Goal: Task Accomplishment & Management: Use online tool/utility

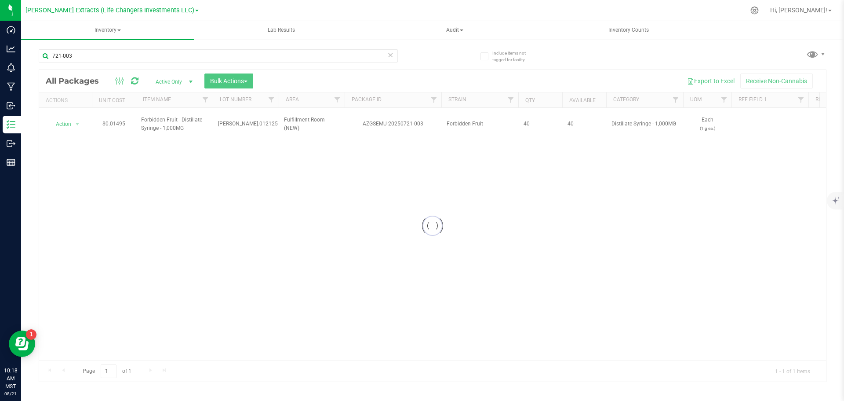
type input "721-003"
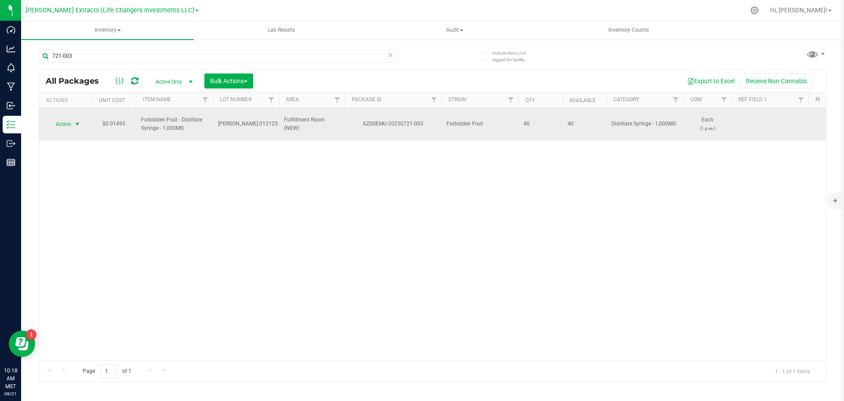
click at [71, 118] on span "Action" at bounding box center [60, 124] width 24 height 12
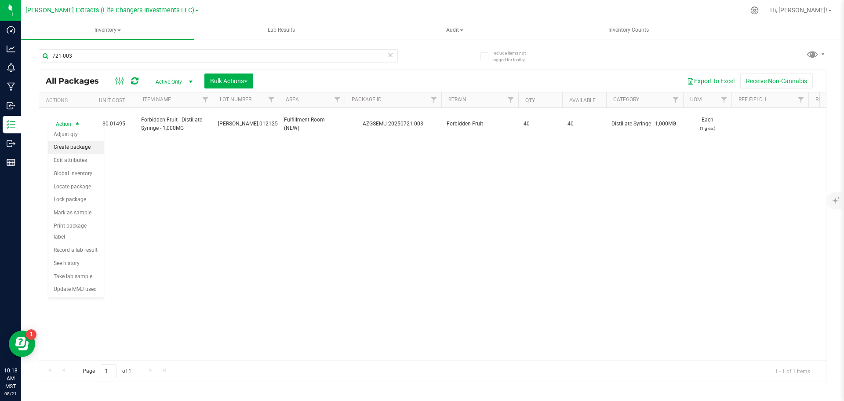
click at [78, 147] on li "Create package" at bounding box center [75, 147] width 55 height 13
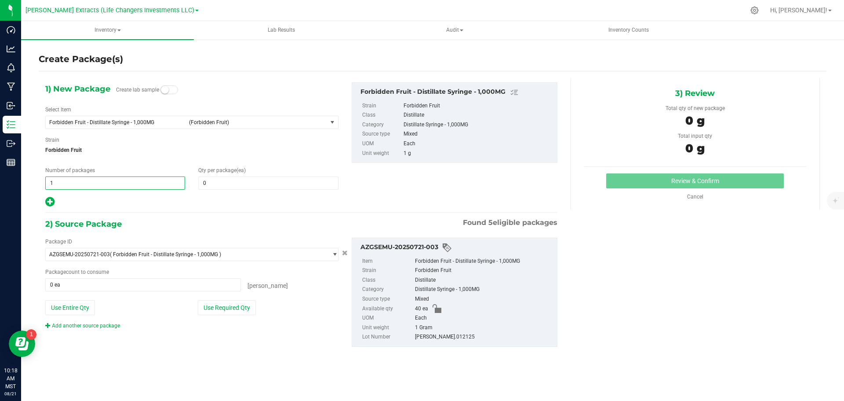
drag, startPoint x: 74, startPoint y: 183, endPoint x: 43, endPoint y: 177, distance: 31.9
click at [43, 177] on div "Number of packages 1 1" at bounding box center [115, 177] width 153 height 23
type input "4"
click at [249, 181] on span "0 0" at bounding box center [268, 182] width 140 height 13
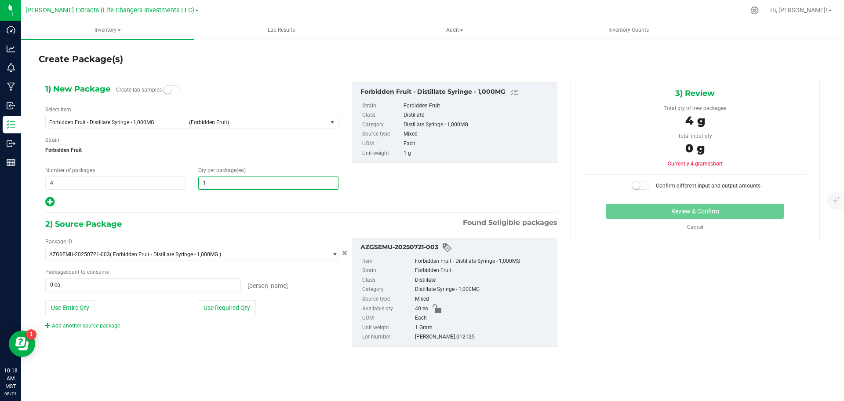
type input "10"
click at [221, 308] on button "Use Required Qty" at bounding box center [227, 307] width 58 height 15
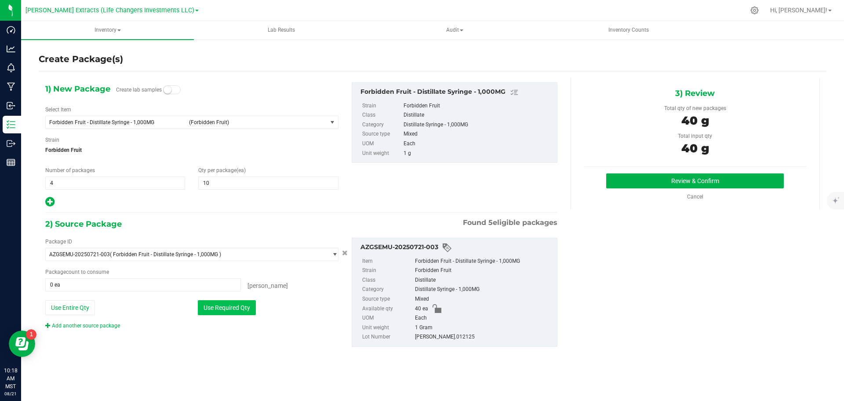
type input "40 ea"
click at [636, 183] on button "Review & Confirm" at bounding box center [695, 180] width 178 height 15
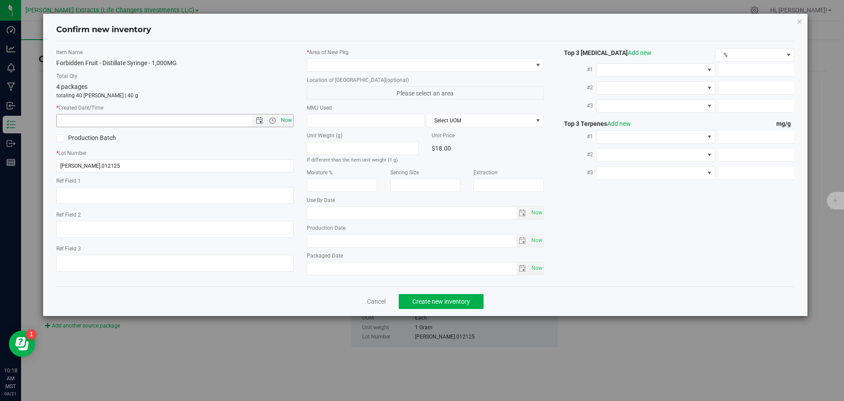
click at [284, 121] on span "Now" at bounding box center [286, 120] width 15 height 13
type input "[DATE] 10:18 AM"
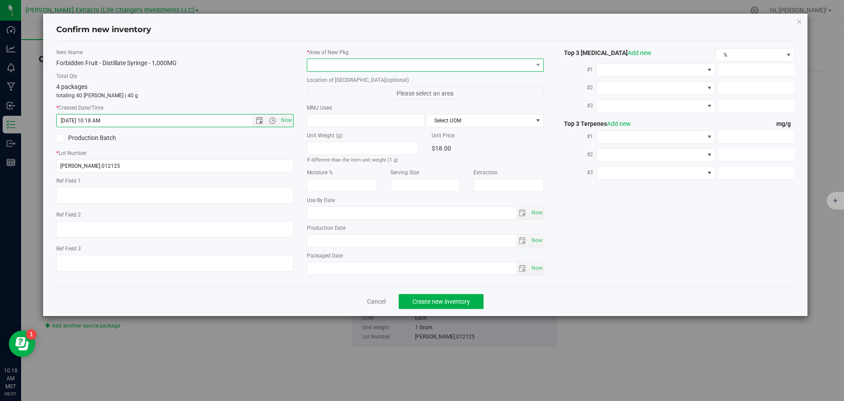
click at [353, 66] on span at bounding box center [420, 65] width 226 height 12
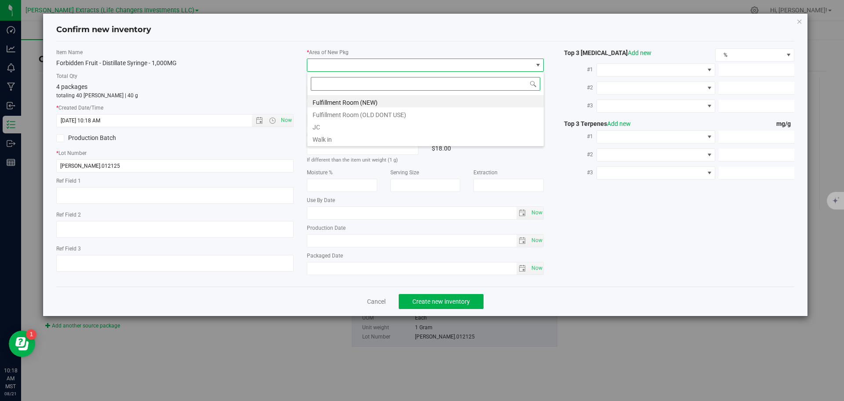
scroll to position [13, 237]
click at [360, 100] on li "Fulfillment Room (NEW)" at bounding box center [425, 101] width 237 height 12
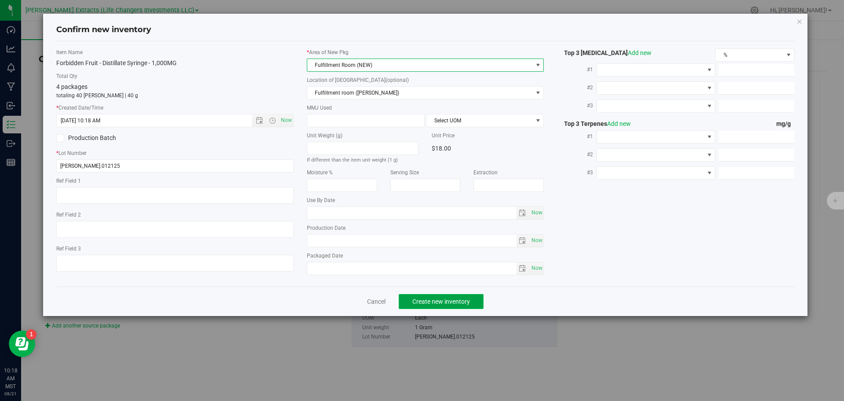
click at [429, 303] on span "Create new inventory" at bounding box center [441, 301] width 58 height 7
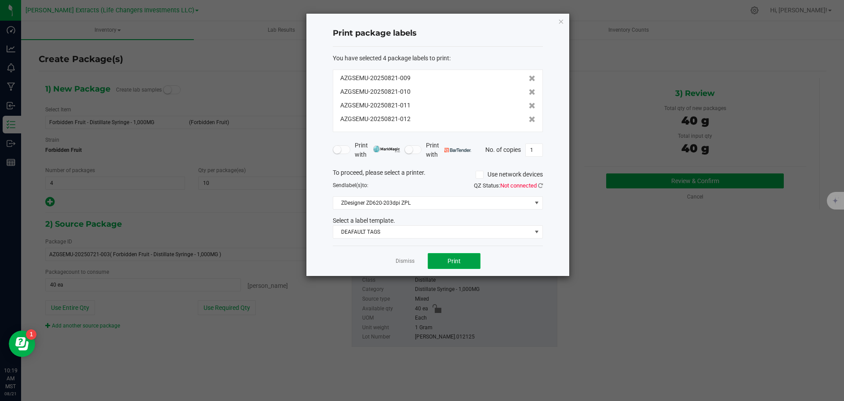
click at [466, 254] on button "Print" at bounding box center [454, 261] width 53 height 16
click at [562, 22] on icon "button" at bounding box center [561, 21] width 6 height 11
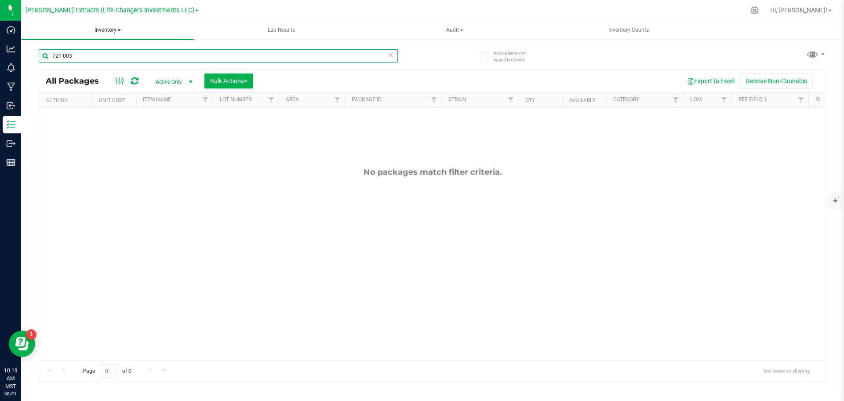
drag, startPoint x: 78, startPoint y: 54, endPoint x: 41, endPoint y: 29, distance: 45.2
click at [31, 51] on div "Include items not tagged for facility 721-003 All Packages Active Only Active O…" at bounding box center [432, 173] width 823 height 268
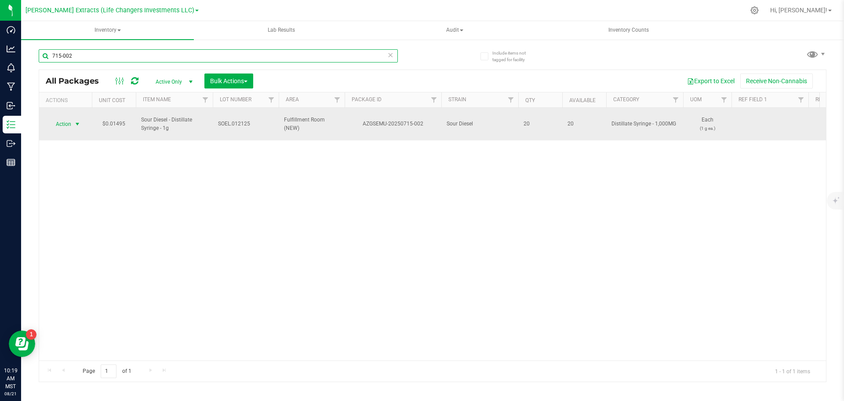
type input "715-002"
click at [70, 119] on span "Action" at bounding box center [60, 124] width 24 height 12
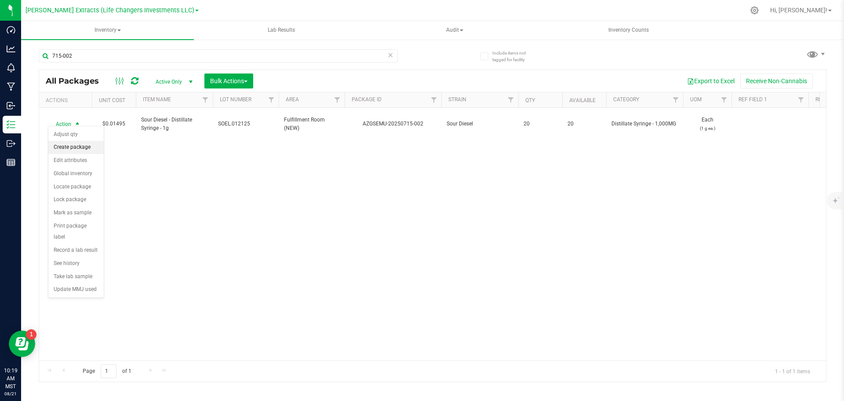
click at [79, 147] on li "Create package" at bounding box center [75, 147] width 55 height 13
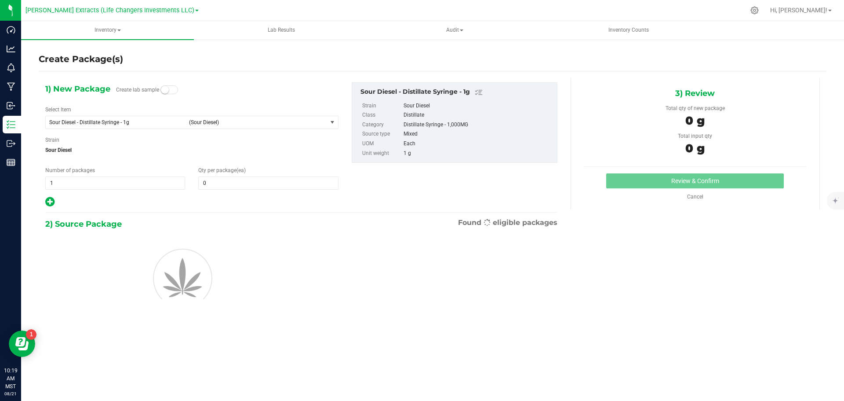
type input "0"
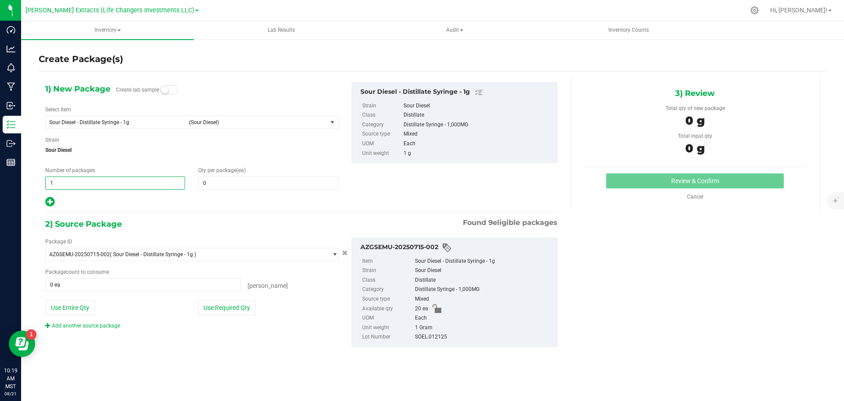
drag, startPoint x: 51, startPoint y: 184, endPoint x: 73, endPoint y: 182, distance: 22.5
click at [73, 182] on span "1 1" at bounding box center [115, 182] width 140 height 13
click at [73, 182] on input "1" at bounding box center [115, 183] width 139 height 12
drag, startPoint x: 73, startPoint y: 180, endPoint x: 27, endPoint y: 175, distance: 46.0
click at [26, 175] on div "Create Package(s) 1) New Package Create lab sample Select Item Sour Diesel - Di…" at bounding box center [432, 176] width 823 height 275
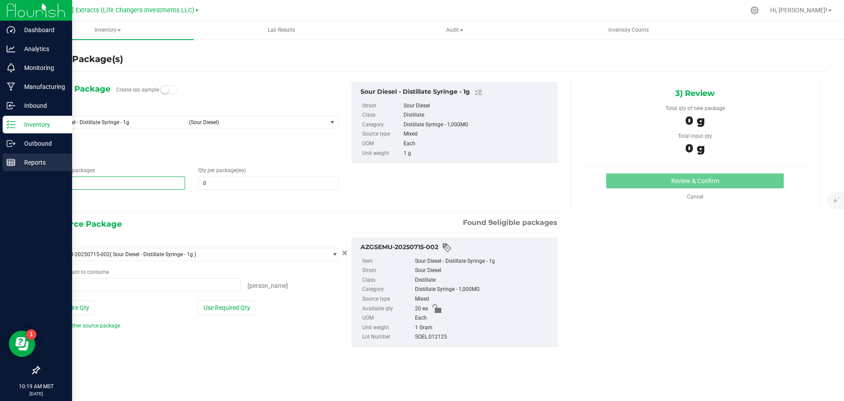
type input "2"
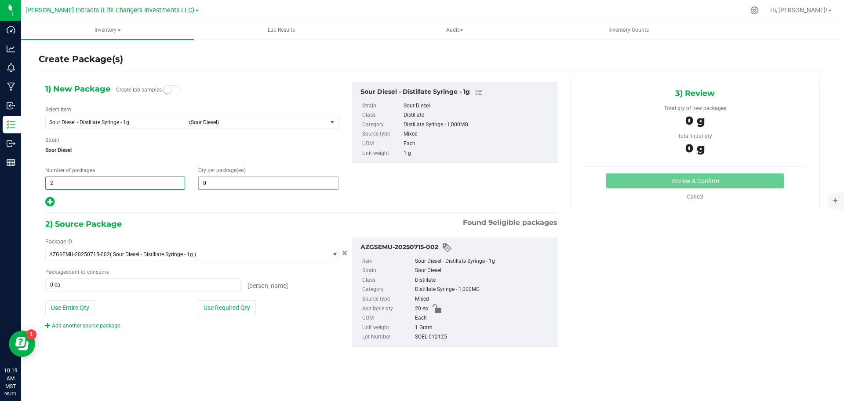
click at [270, 186] on input "0" at bounding box center [268, 183] width 139 height 12
type input "2"
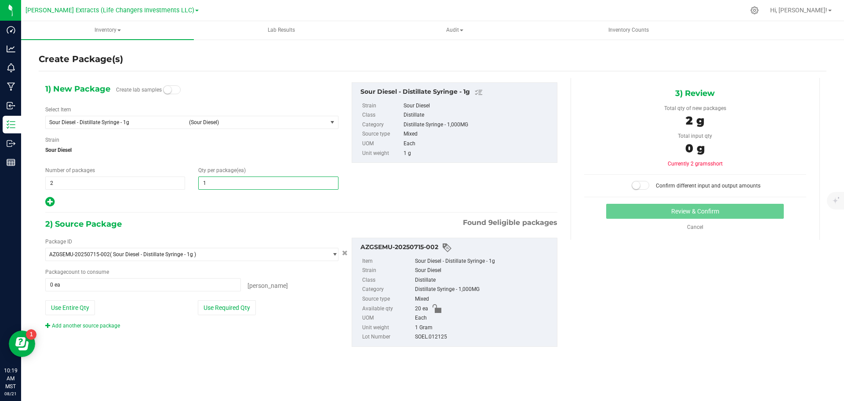
type input "10"
click at [225, 304] on button "Use Required Qty" at bounding box center [227, 307] width 58 height 15
type input "20 ea"
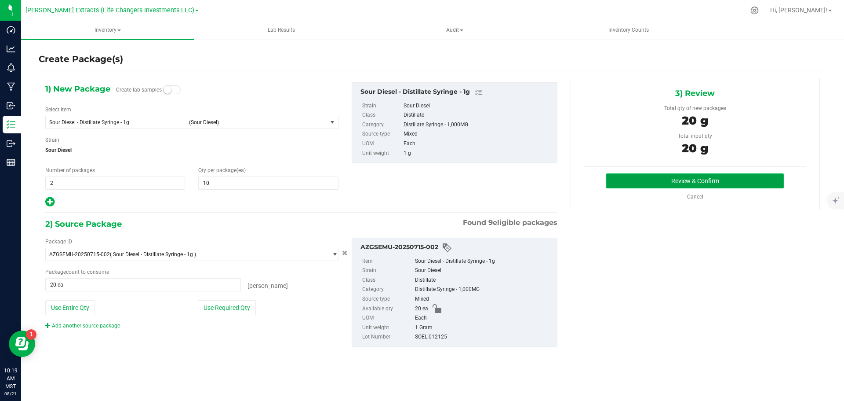
click at [691, 180] on button "Review & Confirm" at bounding box center [695, 180] width 178 height 15
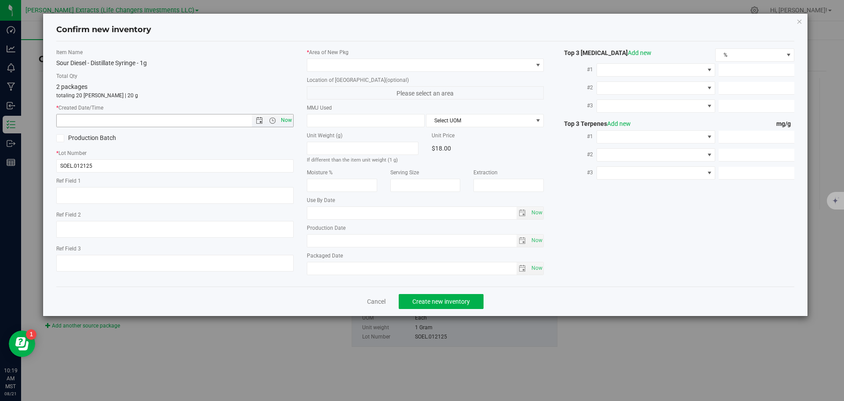
click at [287, 119] on span "Now" at bounding box center [286, 120] width 15 height 13
type input "[DATE] 10:19 AM"
click at [358, 61] on span at bounding box center [420, 65] width 226 height 12
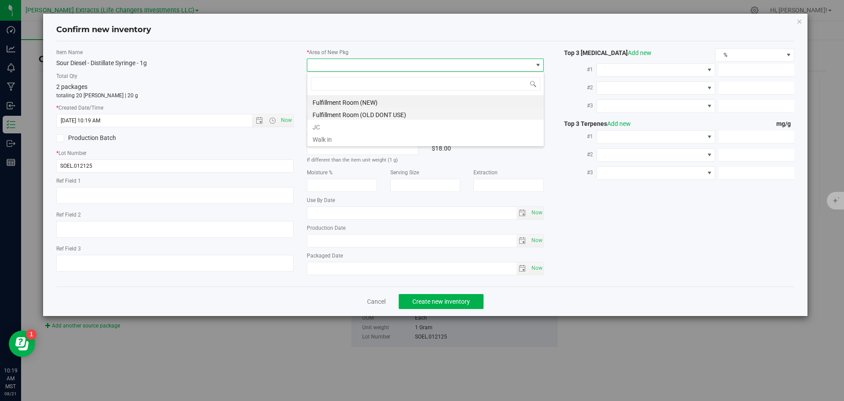
scroll to position [13, 237]
click at [386, 103] on li "Fulfillment Room (NEW)" at bounding box center [425, 101] width 237 height 12
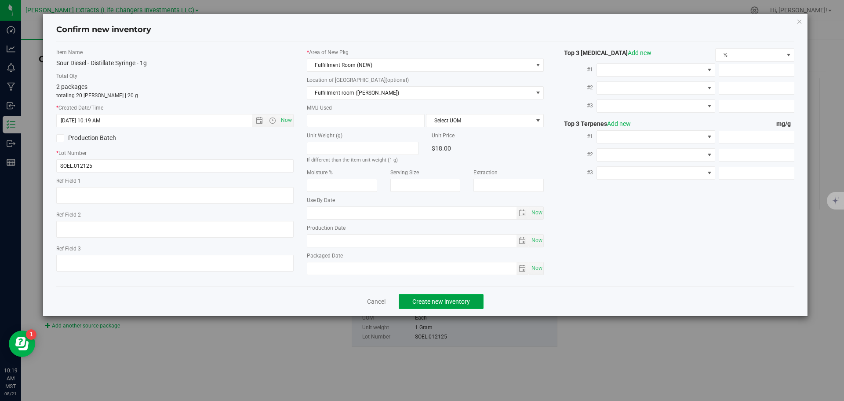
click at [451, 301] on span "Create new inventory" at bounding box center [441, 301] width 58 height 7
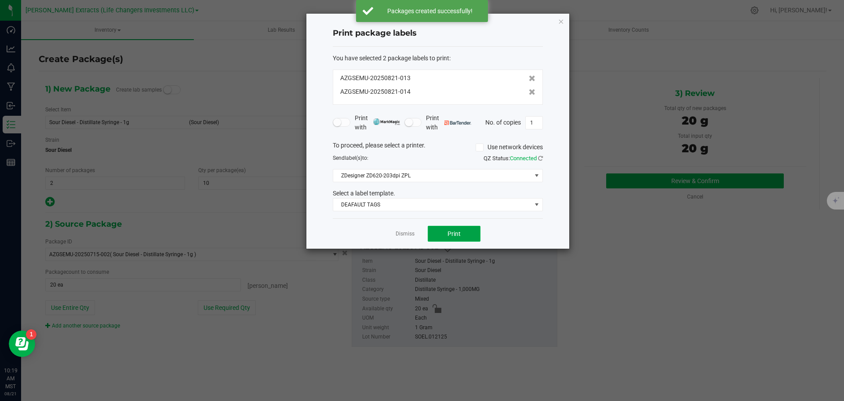
click at [440, 236] on button "Print" at bounding box center [454, 234] width 53 height 16
click at [562, 22] on icon "button" at bounding box center [561, 21] width 6 height 11
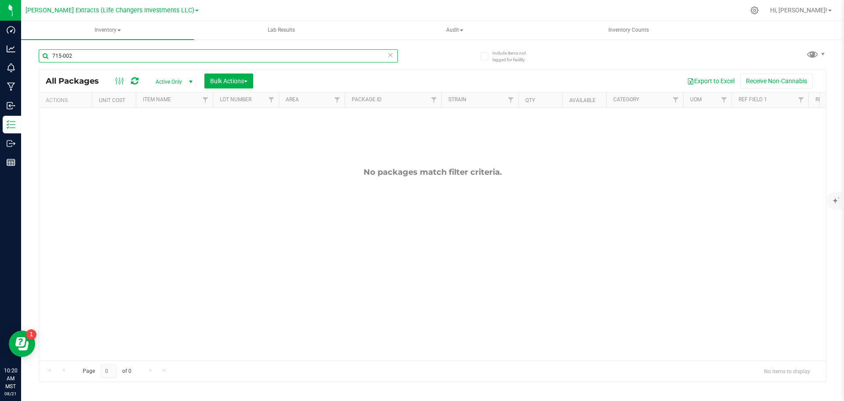
drag, startPoint x: 73, startPoint y: 55, endPoint x: 45, endPoint y: 49, distance: 28.5
click at [44, 50] on input "715-002" at bounding box center [218, 55] width 359 height 13
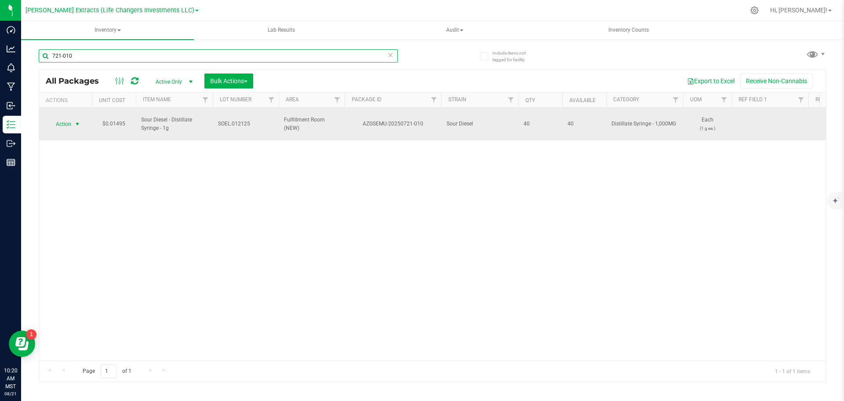
type input "721-010"
click at [63, 119] on span "Action" at bounding box center [60, 124] width 24 height 12
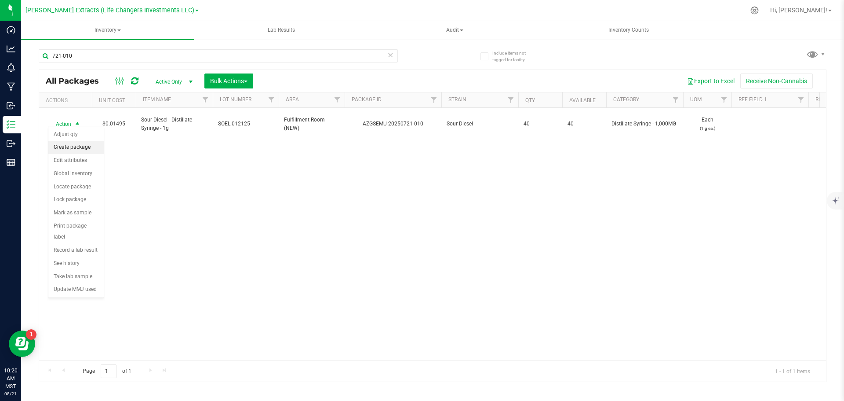
click at [86, 151] on li "Create package" at bounding box center [75, 147] width 55 height 13
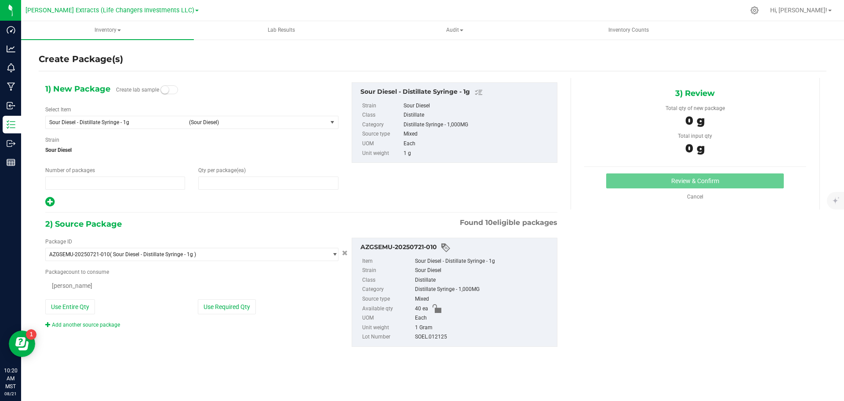
type input "1"
type input "0"
drag, startPoint x: 58, startPoint y: 183, endPoint x: 46, endPoint y: 182, distance: 11.9
click at [46, 182] on span "1 1" at bounding box center [115, 182] width 140 height 13
type input "4"
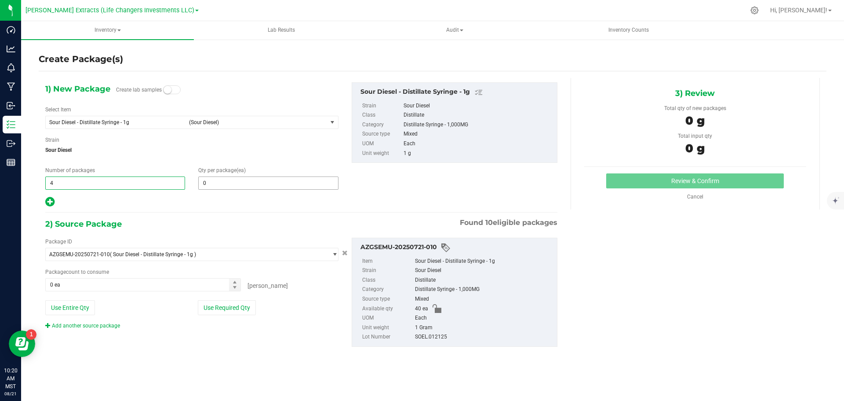
click at [250, 179] on input "0" at bounding box center [268, 183] width 139 height 12
type input "4"
type input "10"
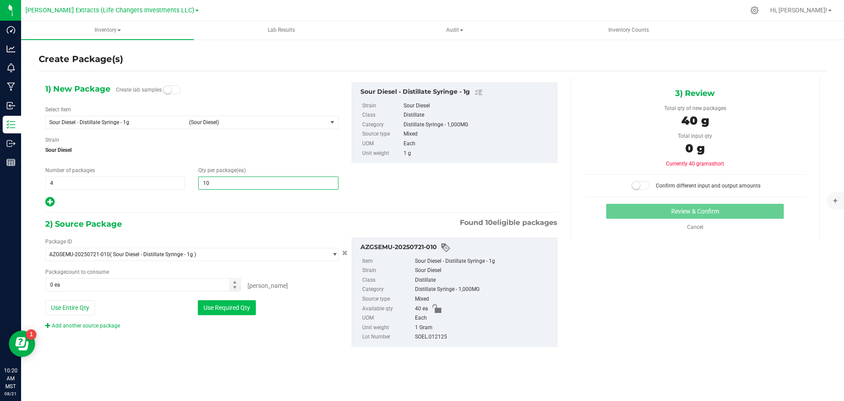
type input "10"
click at [234, 310] on button "Use Required Qty" at bounding box center [227, 307] width 58 height 15
type input "40 ea"
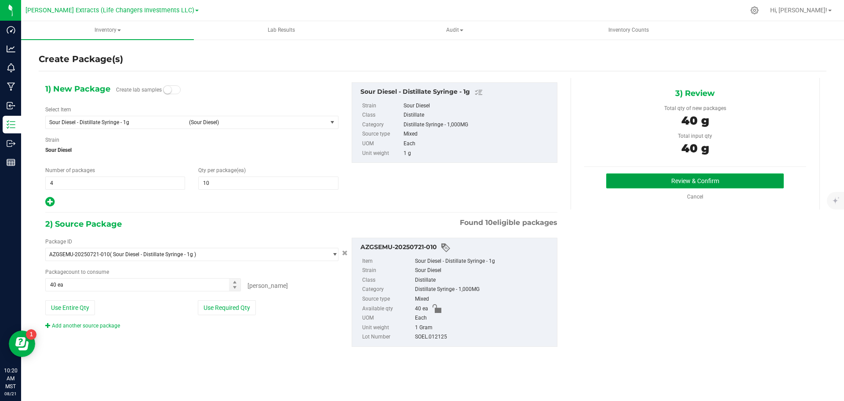
click at [732, 183] on button "Review & Confirm" at bounding box center [695, 180] width 178 height 15
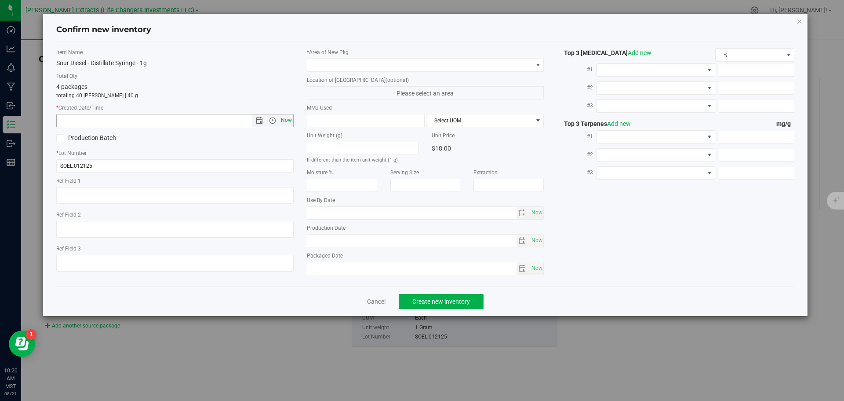
click at [285, 119] on span "Now" at bounding box center [286, 120] width 15 height 13
type input "[DATE] 10:20 AM"
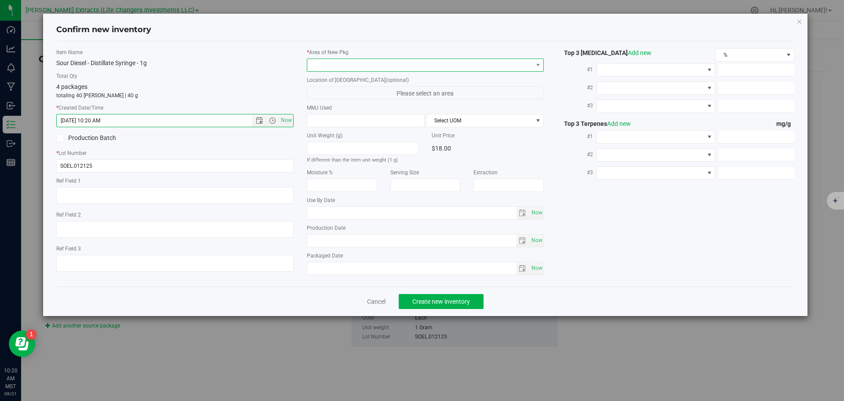
click at [324, 63] on span at bounding box center [420, 65] width 226 height 12
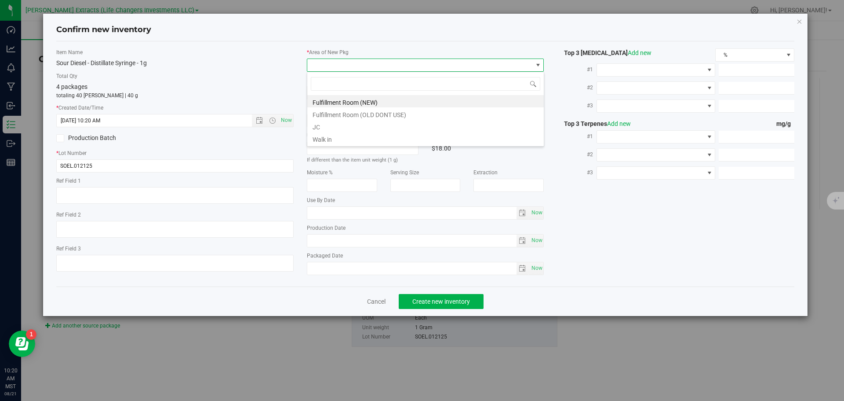
scroll to position [13, 237]
click at [338, 102] on li "Fulfillment Room (NEW)" at bounding box center [425, 101] width 237 height 12
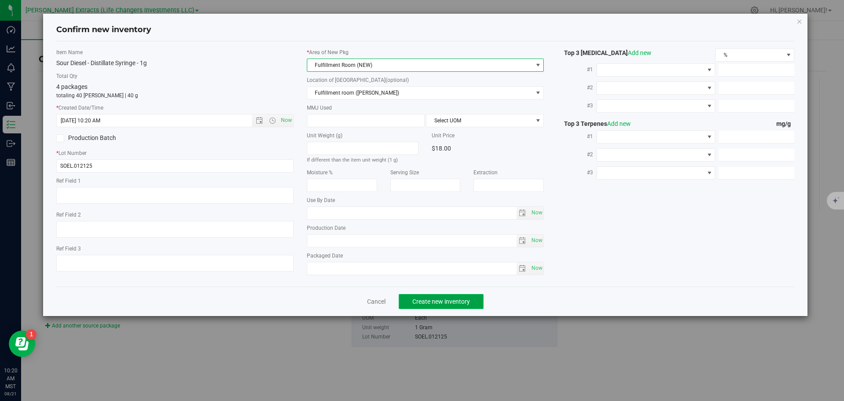
click at [430, 301] on span "Create new inventory" at bounding box center [441, 301] width 58 height 7
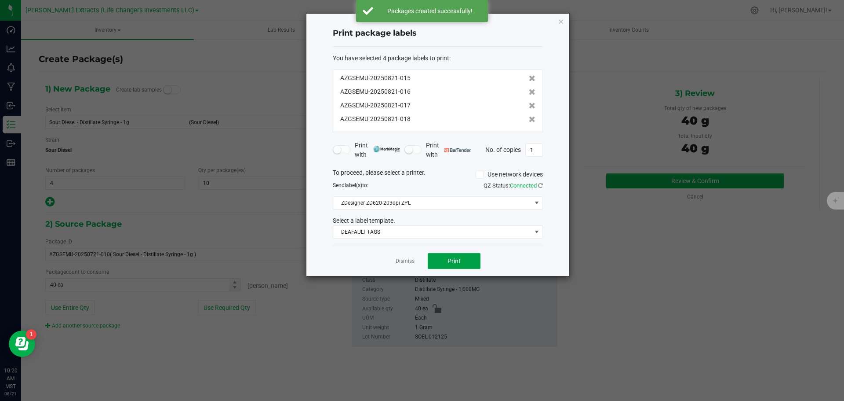
click at [441, 265] on button "Print" at bounding box center [454, 261] width 53 height 16
click at [561, 22] on icon "button" at bounding box center [561, 21] width 6 height 11
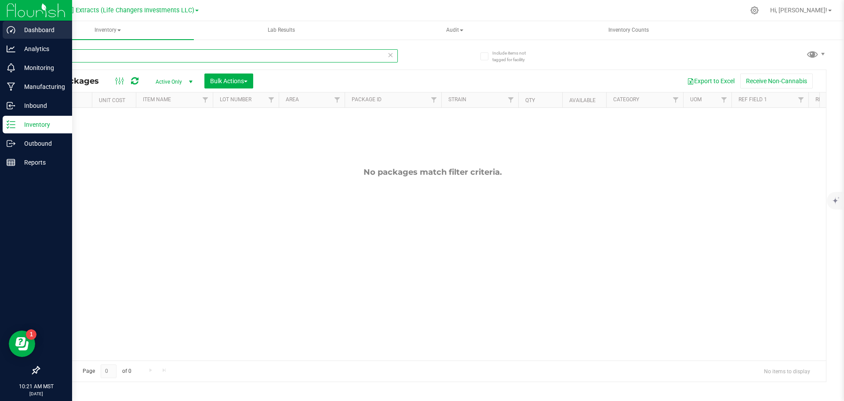
drag, startPoint x: 77, startPoint y: 58, endPoint x: 2, endPoint y: 39, distance: 76.7
click at [0, 38] on div "Dashboard Analytics Monitoring Manufacturing Inbound Inventory Outbound Reports…" at bounding box center [422, 200] width 844 height 401
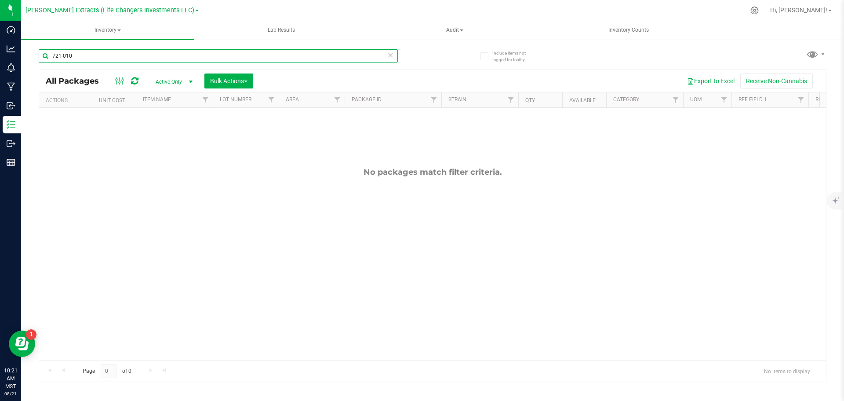
click at [156, 56] on input "721-010" at bounding box center [218, 55] width 359 height 13
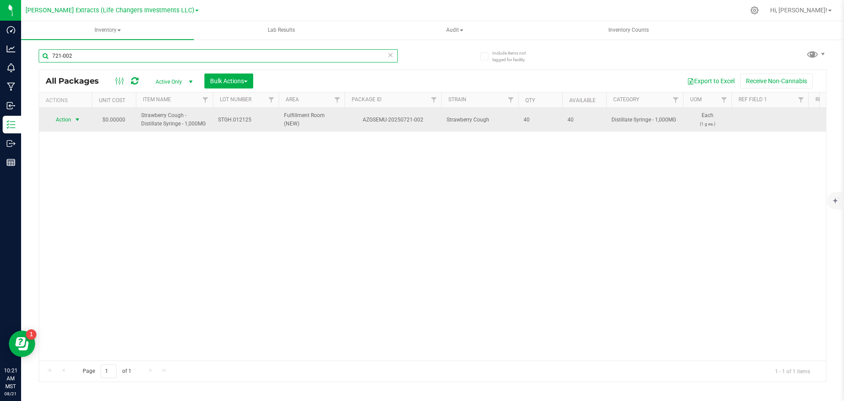
type input "721-002"
click at [64, 118] on span "Action" at bounding box center [60, 119] width 24 height 12
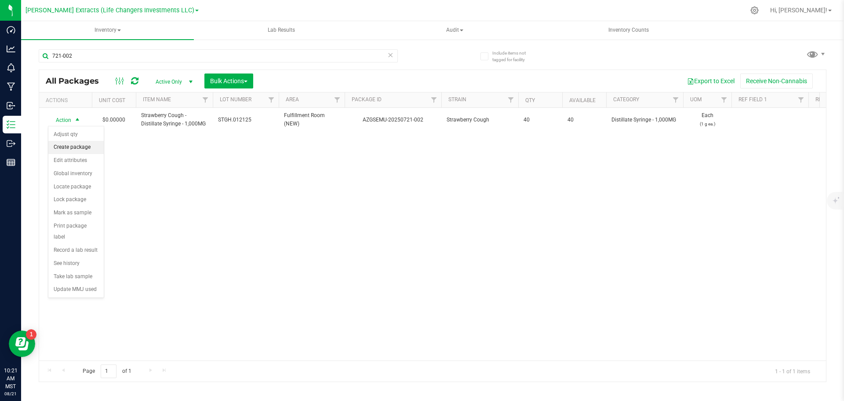
click at [74, 143] on li "Create package" at bounding box center [75, 147] width 55 height 13
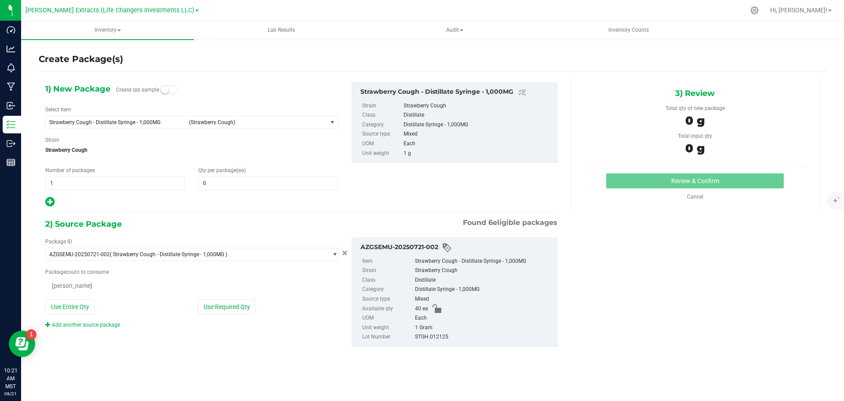
type input "0"
drag, startPoint x: 51, startPoint y: 180, endPoint x: 47, endPoint y: 176, distance: 5.6
click at [45, 178] on span "1 1" at bounding box center [115, 182] width 140 height 13
type input "4"
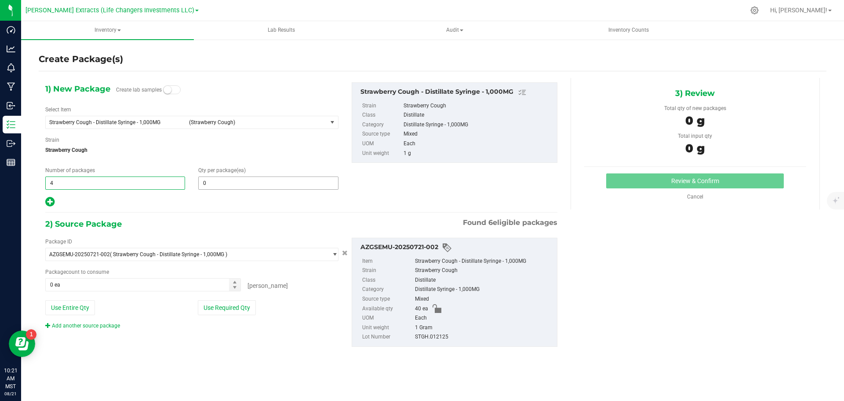
click at [215, 183] on span "0 0" at bounding box center [268, 182] width 140 height 13
type input "10"
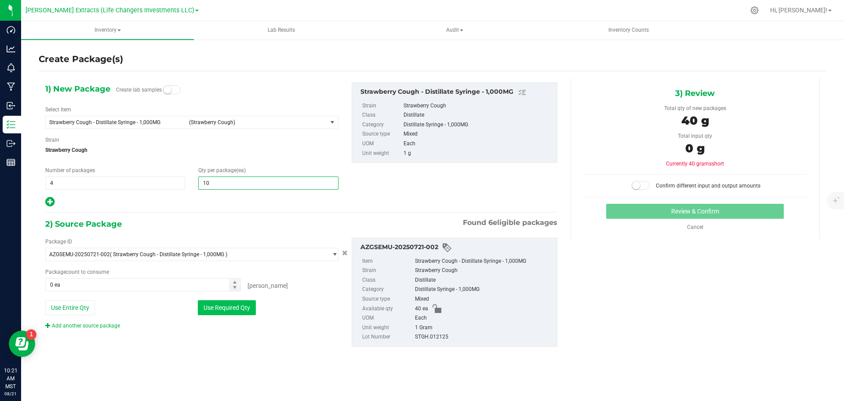
type input "10"
click at [227, 310] on button "Use Required Qty" at bounding box center [227, 307] width 58 height 15
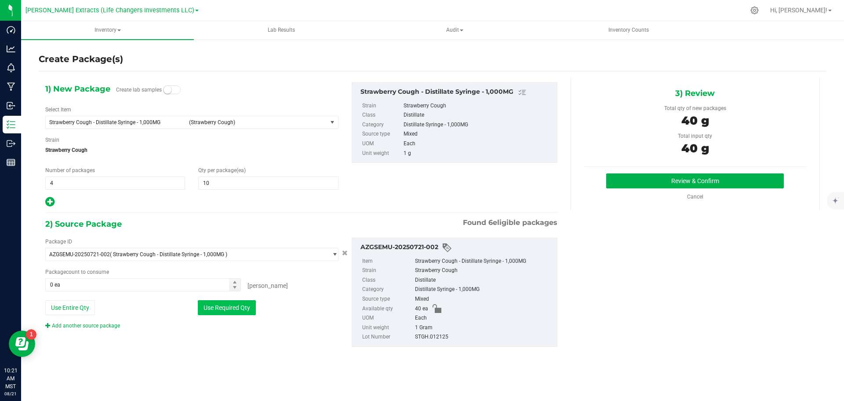
type input "40 ea"
click at [737, 183] on button "Review & Confirm" at bounding box center [695, 180] width 178 height 15
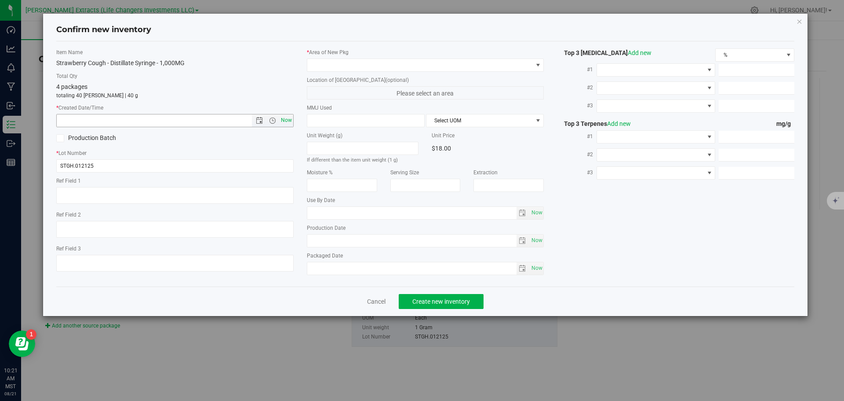
click at [286, 118] on span "Now" at bounding box center [286, 120] width 15 height 13
type input "[DATE] 10:21 AM"
click at [314, 62] on span at bounding box center [420, 65] width 226 height 12
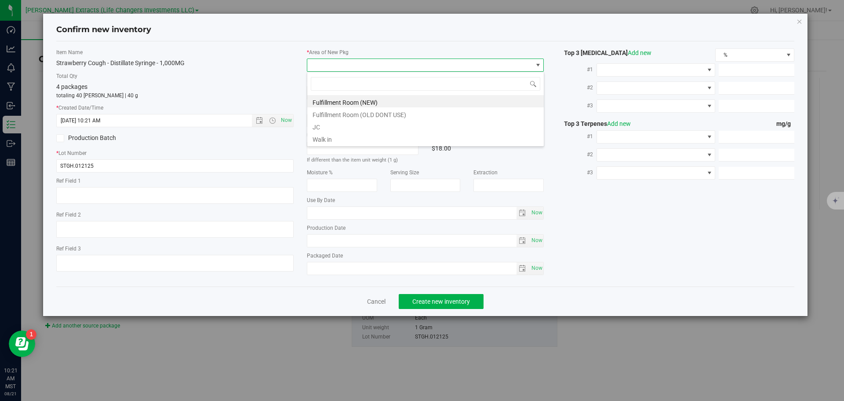
scroll to position [13, 237]
click at [342, 105] on li "Fulfillment Room (NEW)" at bounding box center [425, 101] width 237 height 12
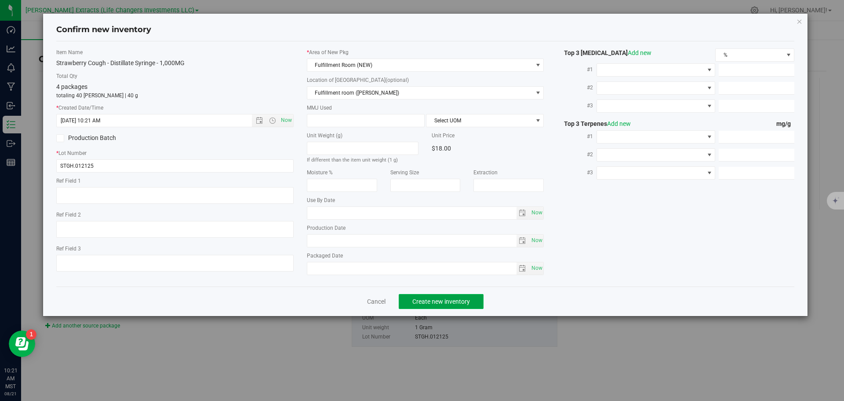
click at [459, 306] on button "Create new inventory" at bounding box center [441, 301] width 85 height 15
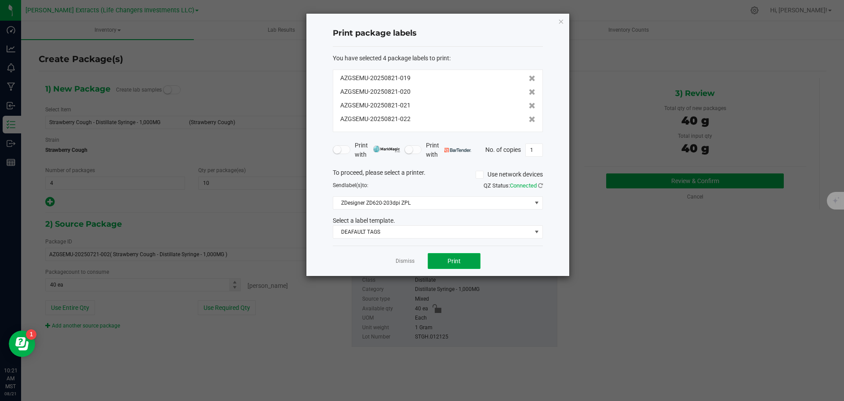
click at [456, 257] on span "Print" at bounding box center [454, 260] width 13 height 7
click at [562, 22] on icon "button" at bounding box center [561, 21] width 6 height 11
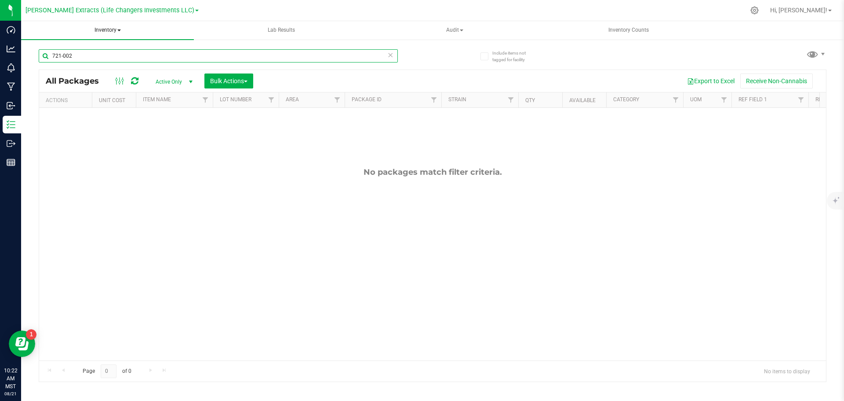
drag, startPoint x: 76, startPoint y: 58, endPoint x: 36, endPoint y: 37, distance: 44.4
click at [40, 48] on div "721-002" at bounding box center [236, 55] width 394 height 28
click at [72, 58] on input "721-002" at bounding box center [218, 55] width 359 height 13
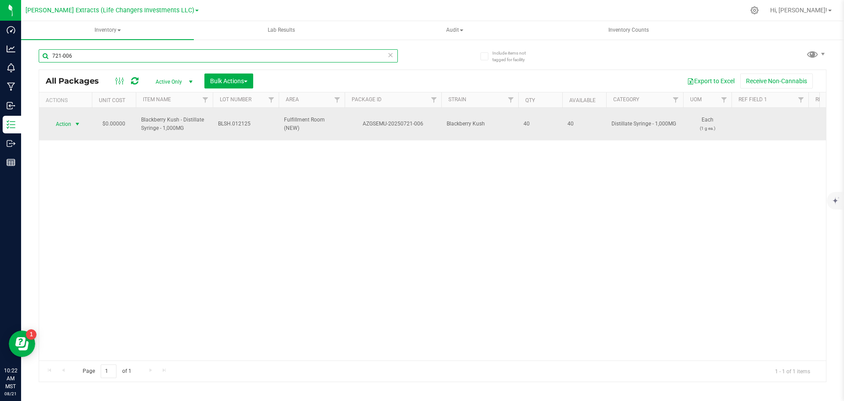
type input "721-006"
click at [66, 120] on span "Action" at bounding box center [60, 124] width 24 height 12
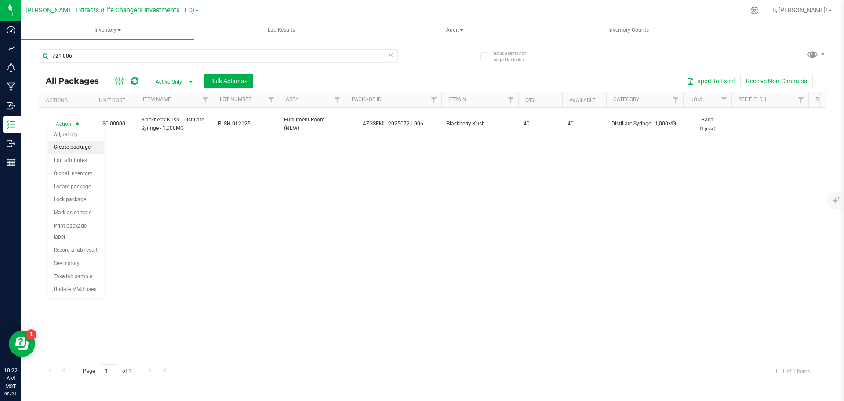
click at [69, 148] on li "Create package" at bounding box center [75, 147] width 55 height 13
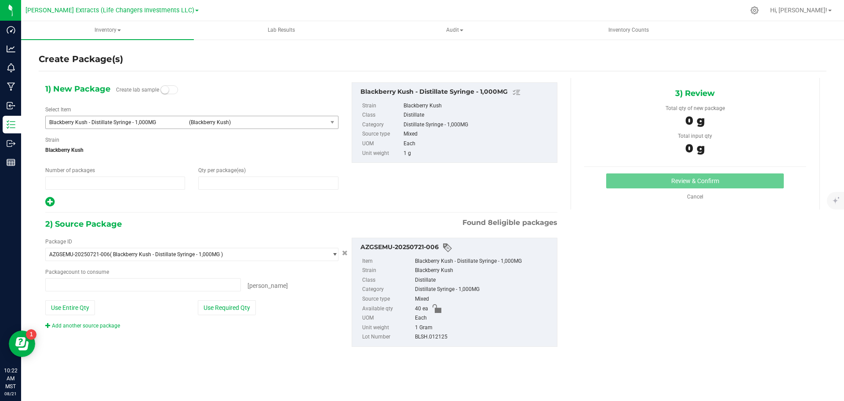
type input "1"
type input "0"
type input "0 ea"
click at [33, 180] on div "Create Package(s) 1) New Package Create lab sample Select Item Blackberry Kush …" at bounding box center [432, 176] width 823 height 275
click at [60, 179] on input "1" at bounding box center [115, 183] width 139 height 12
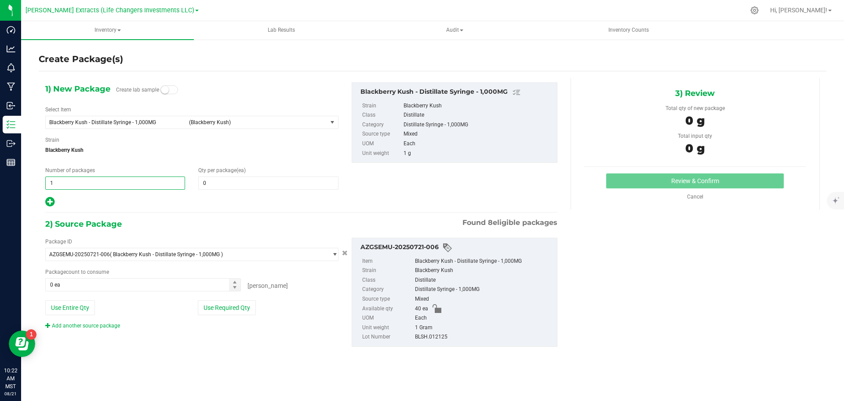
drag, startPoint x: 58, startPoint y: 182, endPoint x: 46, endPoint y: 184, distance: 12.0
click at [46, 184] on input "1" at bounding box center [115, 183] width 139 height 12
type input "4"
click at [219, 183] on input "0" at bounding box center [268, 183] width 139 height 12
type input "4"
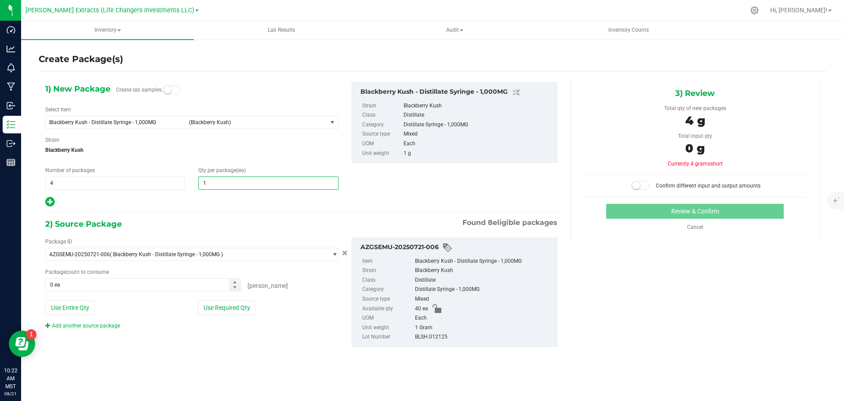
type input "10"
click at [227, 306] on button "Use Required Qty" at bounding box center [227, 307] width 58 height 15
type input "40 ea"
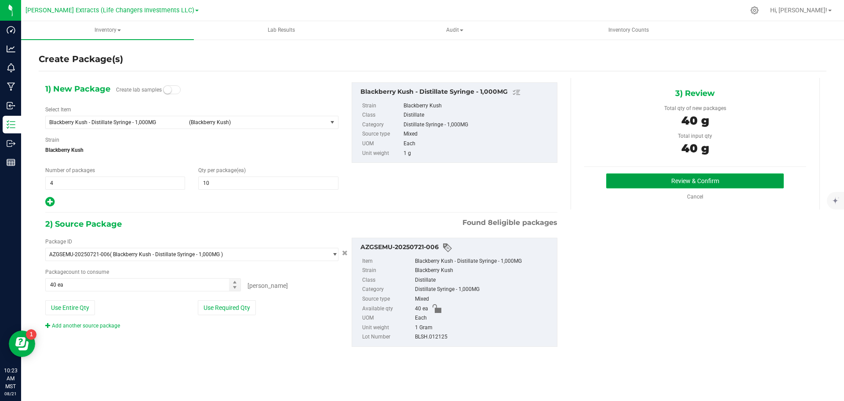
click at [699, 179] on button "Review & Confirm" at bounding box center [695, 180] width 178 height 15
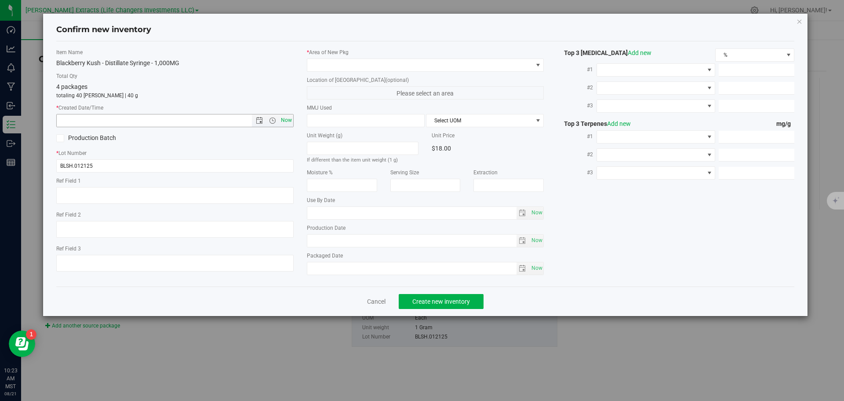
click at [286, 120] on span "Now" at bounding box center [286, 120] width 15 height 13
type input "[DATE] 10:23 AM"
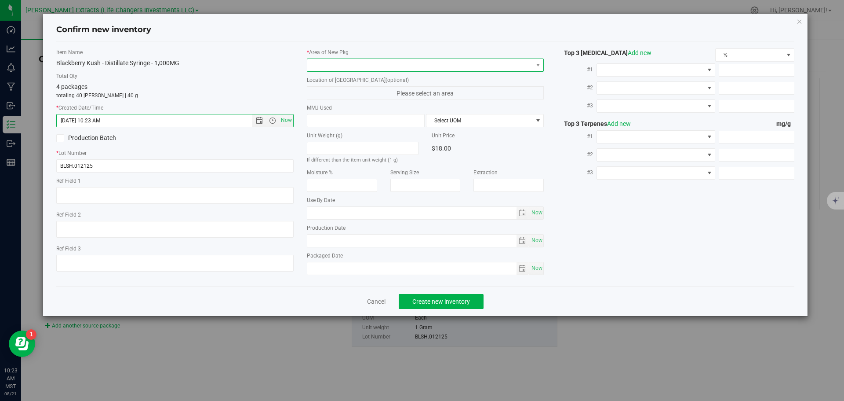
click at [321, 58] on span at bounding box center [425, 64] width 237 height 13
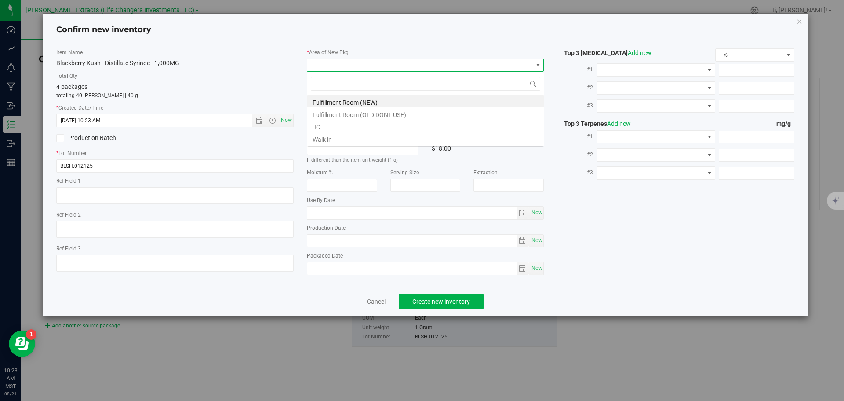
scroll to position [13, 237]
click at [325, 99] on li "Fulfillment Room (NEW)" at bounding box center [425, 101] width 237 height 12
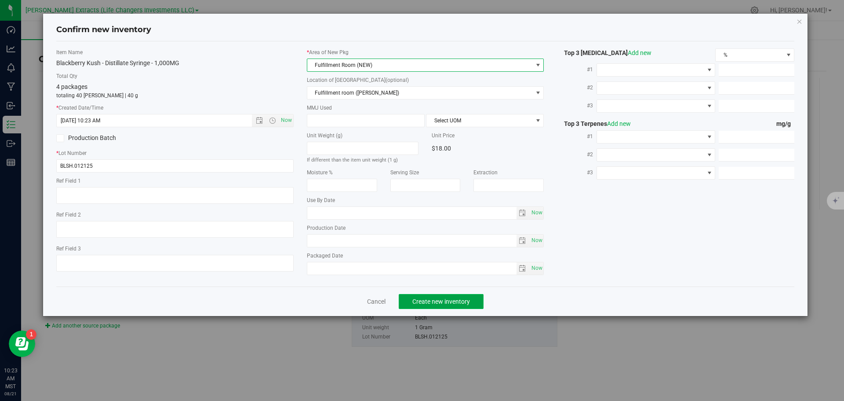
click at [440, 303] on span "Create new inventory" at bounding box center [441, 301] width 58 height 7
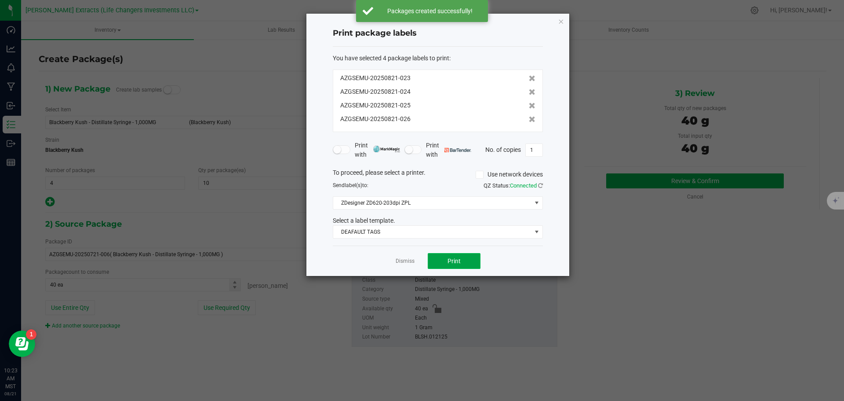
click at [466, 263] on button "Print" at bounding box center [454, 261] width 53 height 16
click at [562, 21] on icon "button" at bounding box center [561, 21] width 6 height 11
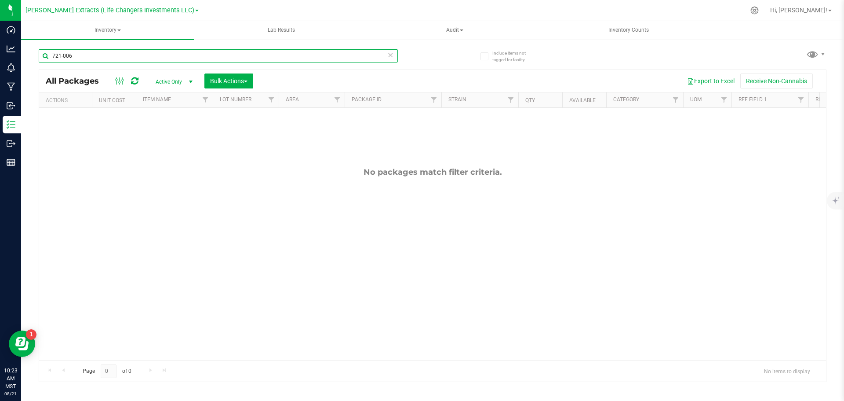
drag, startPoint x: 75, startPoint y: 57, endPoint x: 48, endPoint y: 50, distance: 28.2
click at [48, 50] on input "721-006" at bounding box center [218, 55] width 359 height 13
click at [87, 55] on input "721-006" at bounding box center [218, 55] width 359 height 13
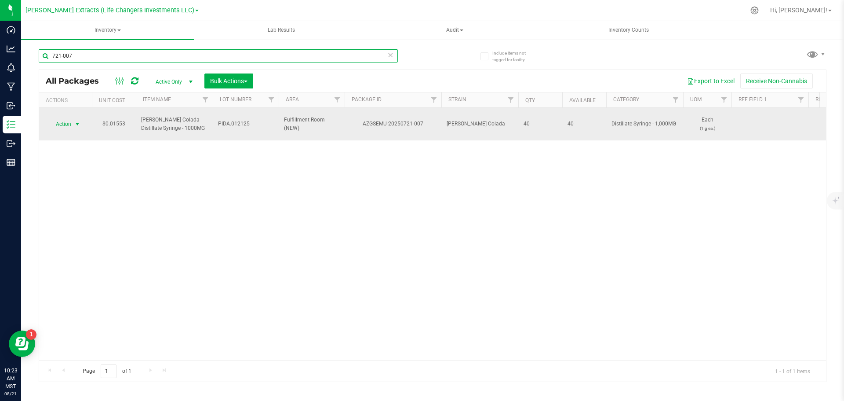
type input "721-007"
click at [66, 118] on span "Action" at bounding box center [60, 124] width 24 height 12
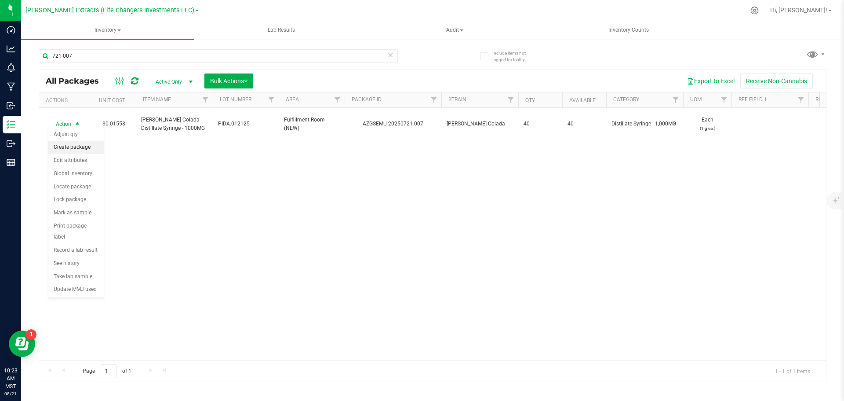
click at [83, 146] on li "Create package" at bounding box center [75, 147] width 55 height 13
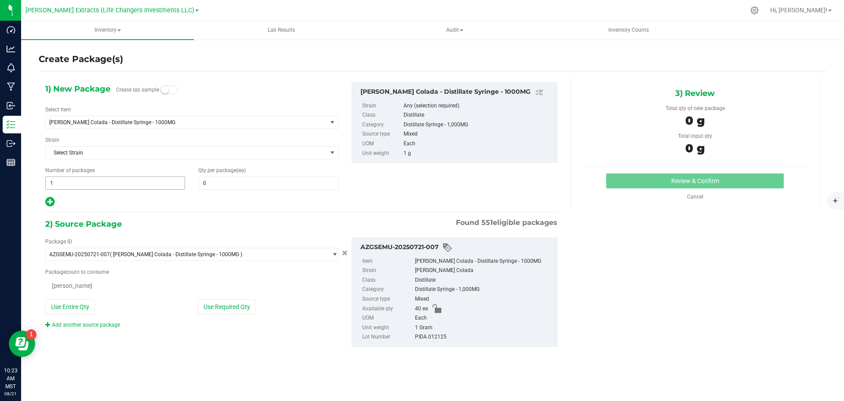
drag, startPoint x: 55, startPoint y: 183, endPoint x: 44, endPoint y: 182, distance: 11.5
click at [44, 182] on div "Number of packages 1 1" at bounding box center [115, 177] width 153 height 23
type input "0 ea"
drag, startPoint x: 66, startPoint y: 182, endPoint x: 51, endPoint y: 176, distance: 16.7
click at [51, 177] on input "41" at bounding box center [115, 183] width 139 height 12
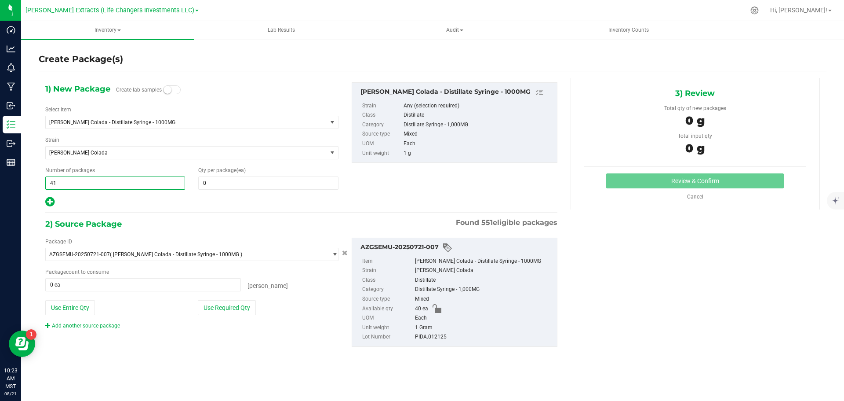
type input "4"
click at [222, 183] on span "0 0" at bounding box center [268, 182] width 140 height 13
type input "10"
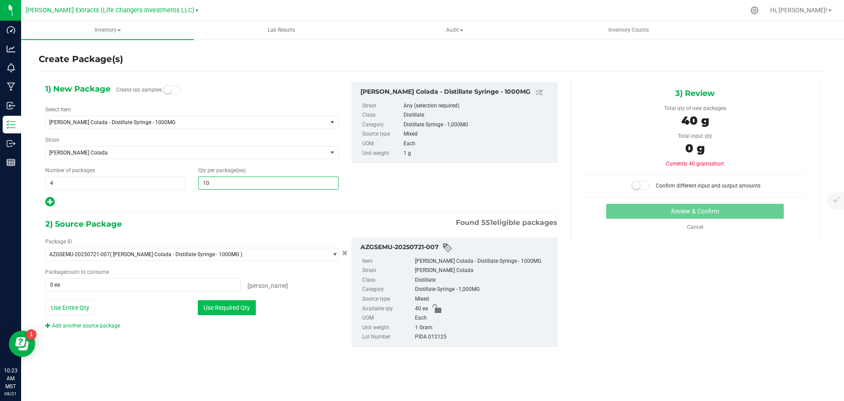
type input "10"
click at [229, 303] on button "Use Required Qty" at bounding box center [227, 307] width 58 height 15
type input "40 ea"
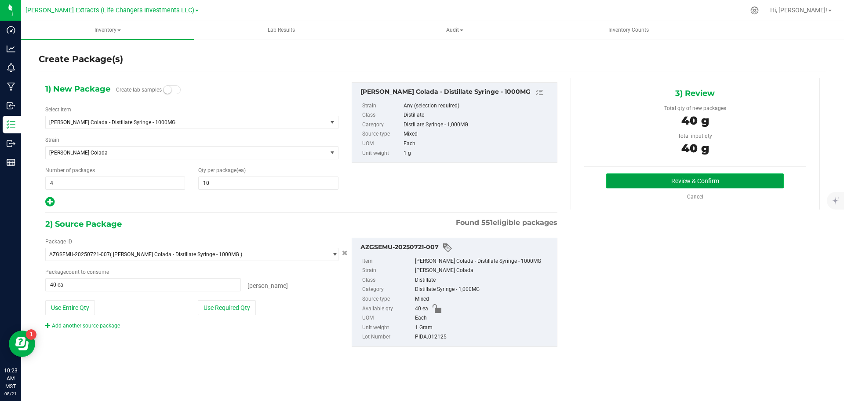
click at [664, 179] on button "Review & Confirm" at bounding box center [695, 180] width 178 height 15
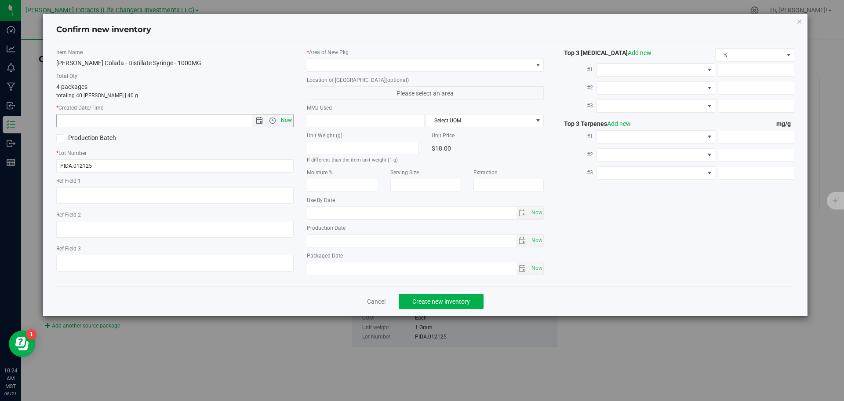
click at [287, 121] on span "Now" at bounding box center [286, 120] width 15 height 13
type input "[DATE] 10:24 AM"
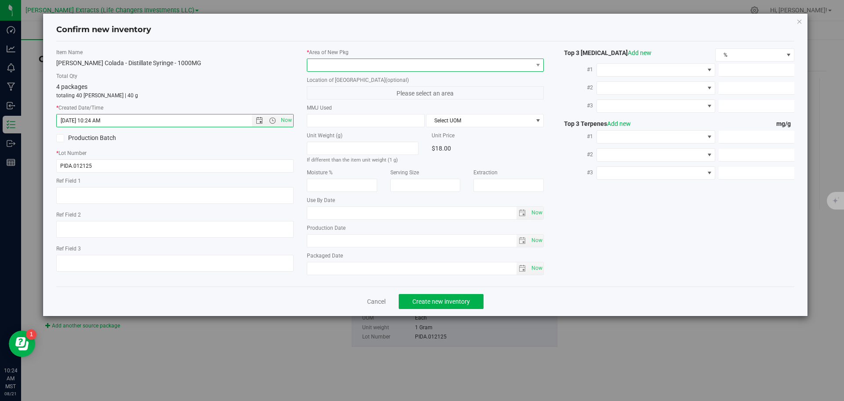
click at [342, 64] on span at bounding box center [420, 65] width 226 height 12
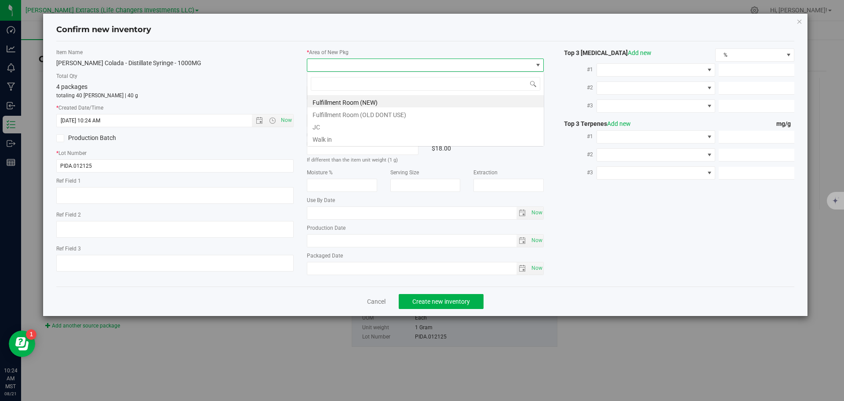
scroll to position [13, 237]
click at [353, 103] on li "Fulfillment Room (NEW)" at bounding box center [425, 101] width 237 height 12
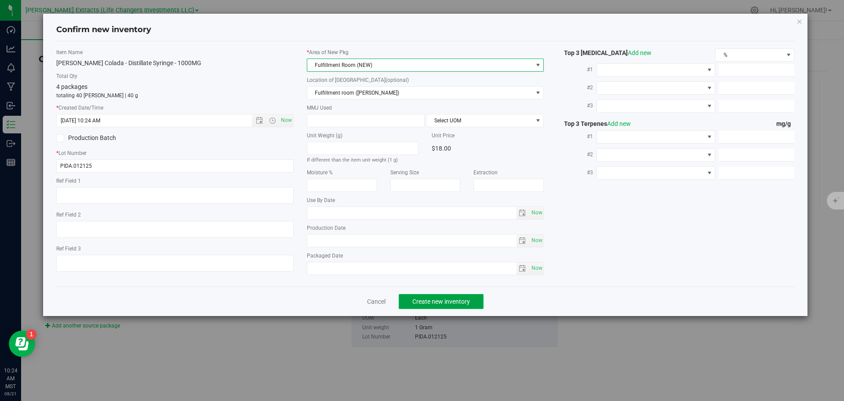
click at [468, 300] on span "Create new inventory" at bounding box center [441, 301] width 58 height 7
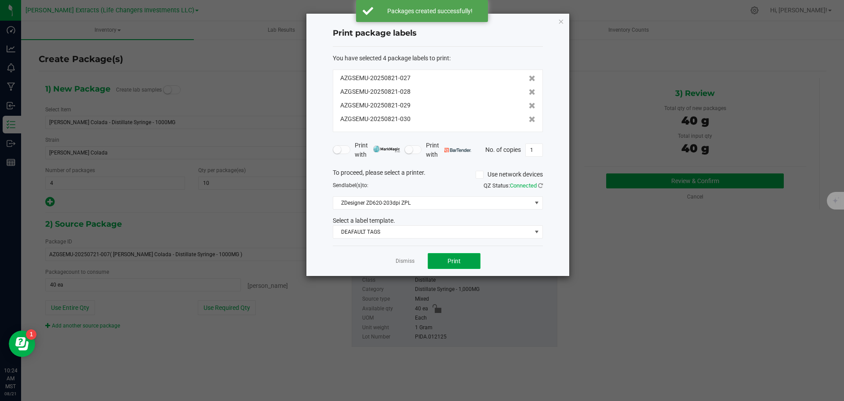
click at [464, 263] on button "Print" at bounding box center [454, 261] width 53 height 16
click at [563, 21] on icon "button" at bounding box center [561, 21] width 6 height 11
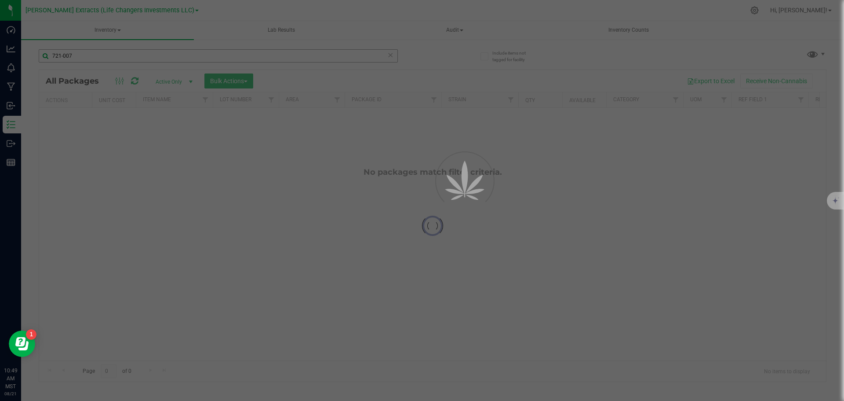
click at [29, 44] on div at bounding box center [422, 200] width 844 height 401
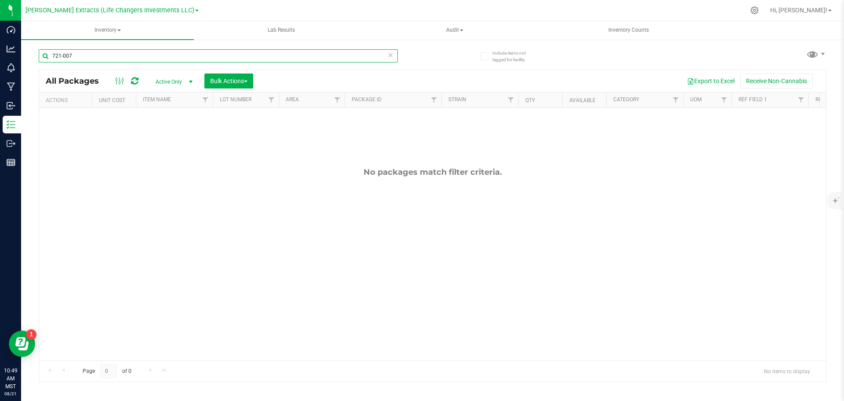
drag, startPoint x: 74, startPoint y: 57, endPoint x: 49, endPoint y: 52, distance: 25.0
click at [49, 52] on input "721-007" at bounding box center [218, 55] width 359 height 13
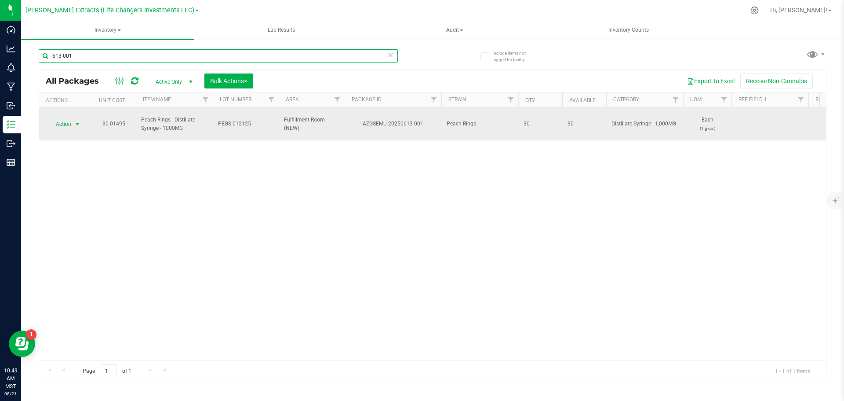
type input "613-001"
click at [68, 119] on span "Action" at bounding box center [60, 124] width 24 height 12
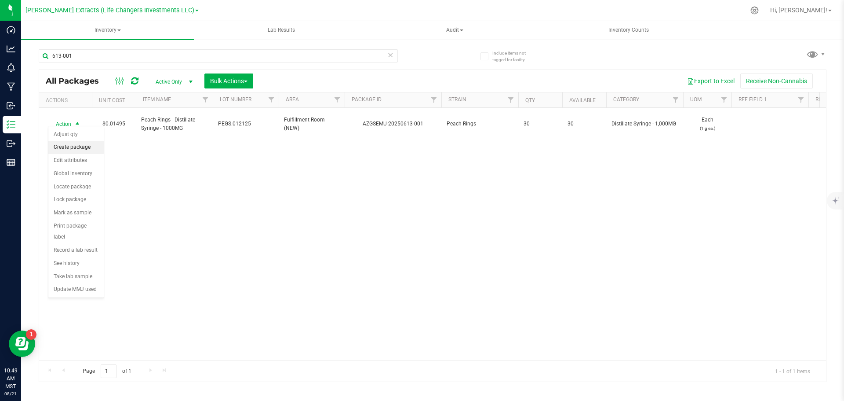
click at [81, 149] on li "Create package" at bounding box center [75, 147] width 55 height 13
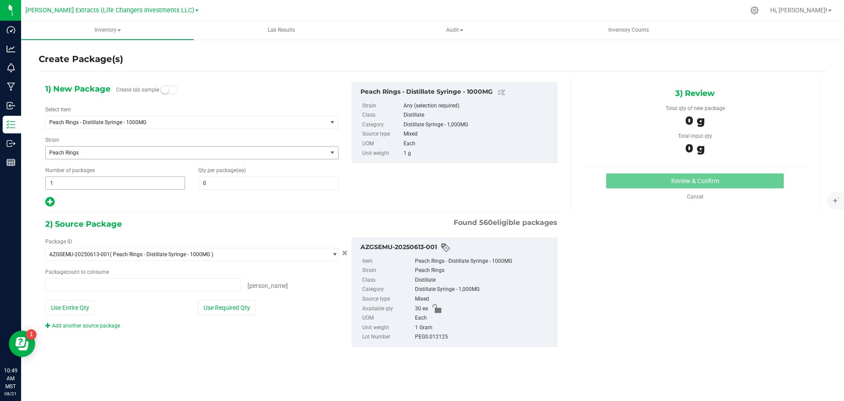
type input "0 ea"
click at [45, 182] on span "1 1" at bounding box center [115, 182] width 140 height 13
drag, startPoint x: 52, startPoint y: 180, endPoint x: 47, endPoint y: 179, distance: 4.9
click at [47, 179] on input "1" at bounding box center [115, 183] width 139 height 12
type input "3"
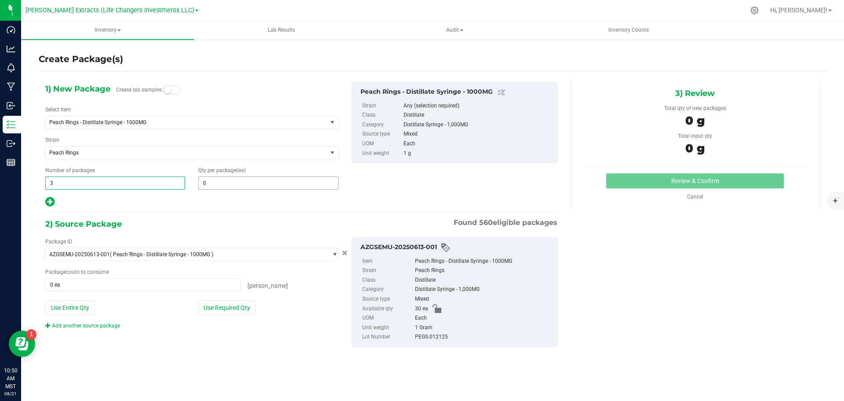
click at [318, 184] on input "0" at bounding box center [268, 183] width 139 height 12
type input "3"
type input "10"
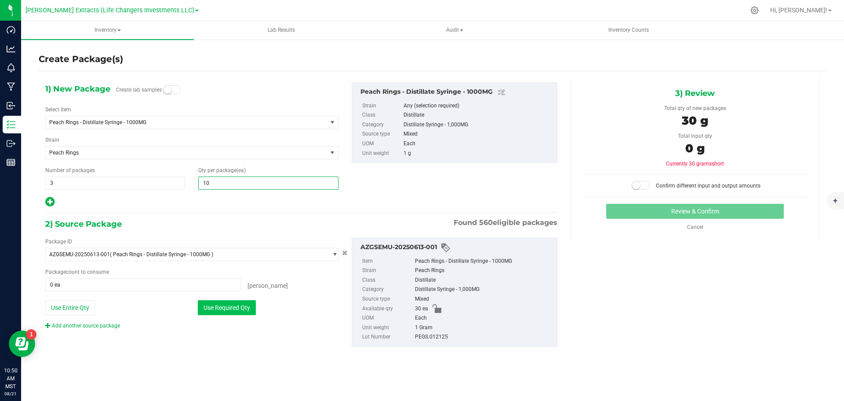
type input "10"
click at [236, 310] on button "Use Required Qty" at bounding box center [227, 307] width 58 height 15
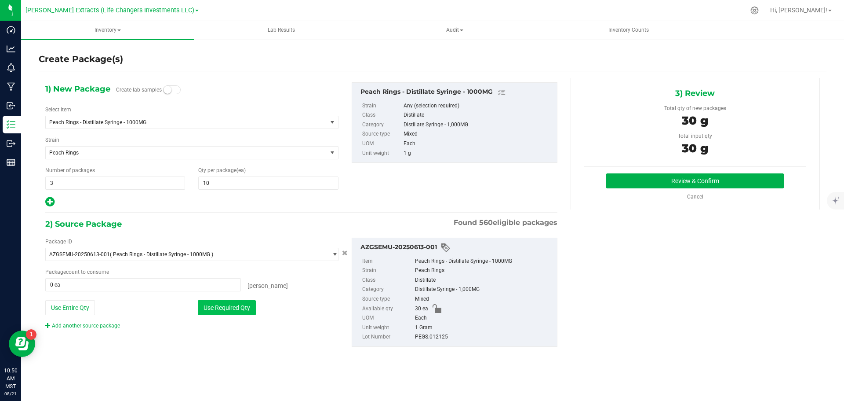
type input "30 ea"
click at [694, 182] on button "Review & Confirm" at bounding box center [695, 180] width 178 height 15
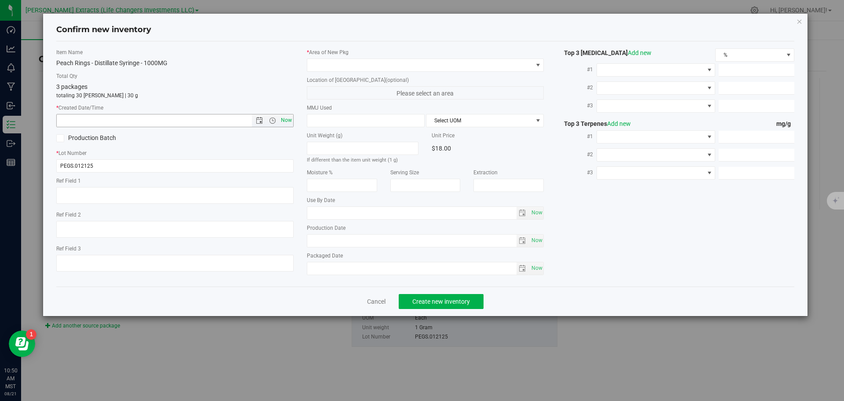
click at [285, 119] on span "Now" at bounding box center [286, 120] width 15 height 13
type input "[DATE] 10:50 AM"
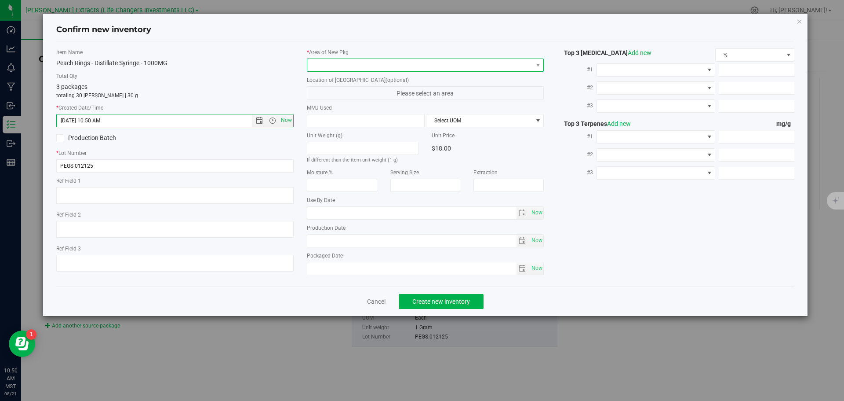
click at [313, 60] on span at bounding box center [420, 65] width 226 height 12
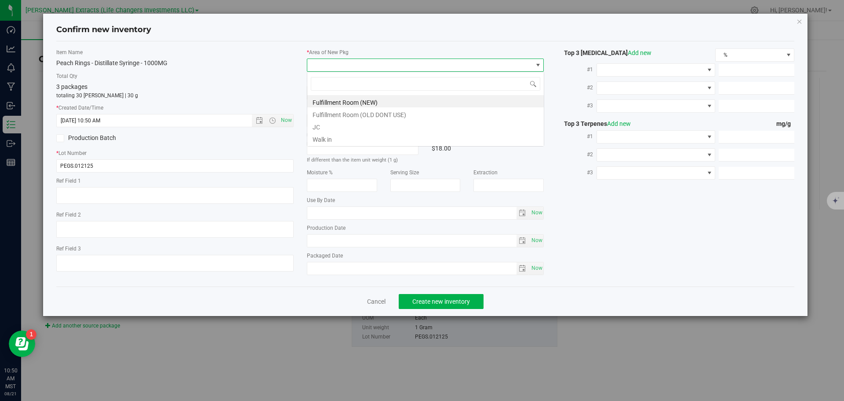
scroll to position [13, 237]
click at [329, 106] on li "Fulfillment Room (NEW)" at bounding box center [425, 101] width 237 height 12
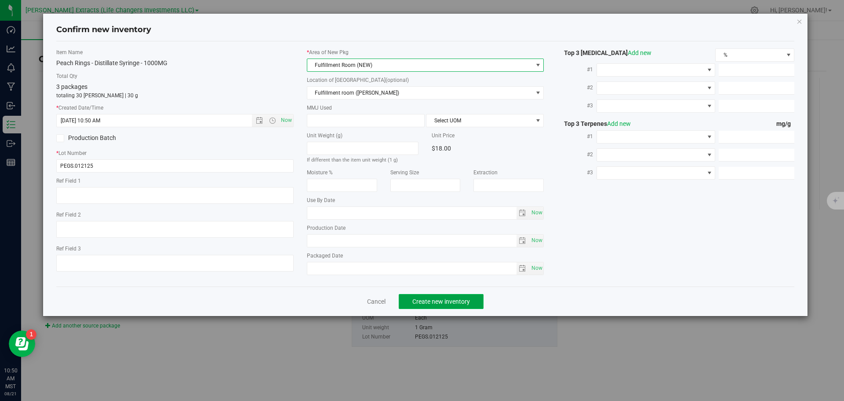
click at [441, 303] on span "Create new inventory" at bounding box center [441, 301] width 58 height 7
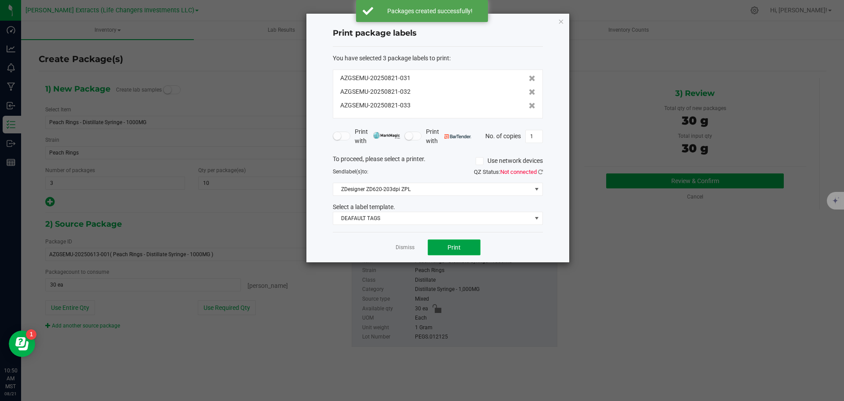
click at [451, 245] on span "Print" at bounding box center [454, 247] width 13 height 7
click at [562, 21] on icon "button" at bounding box center [561, 21] width 6 height 11
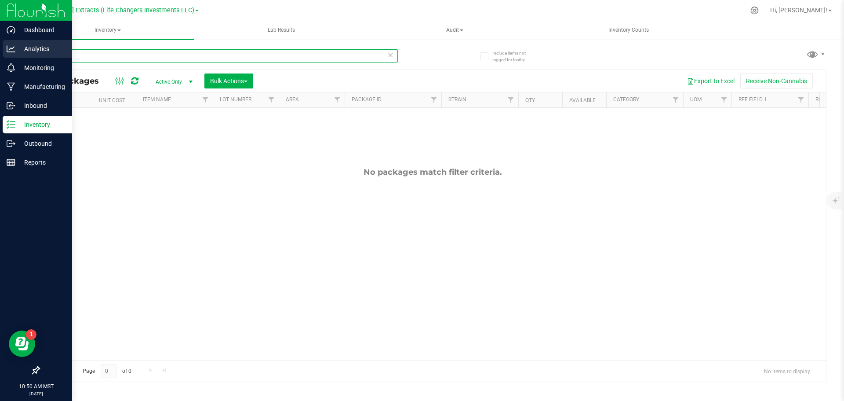
drag, startPoint x: 83, startPoint y: 57, endPoint x: 24, endPoint y: 45, distance: 60.5
click at [5, 47] on div "Dashboard Analytics Monitoring Manufacturing Inbound Inventory Outbound Reports…" at bounding box center [422, 200] width 844 height 401
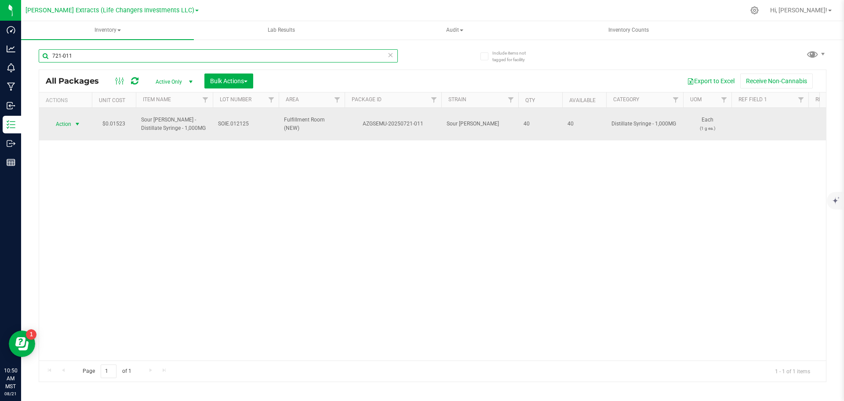
type input "721-011"
click at [67, 119] on span "Action" at bounding box center [60, 124] width 24 height 12
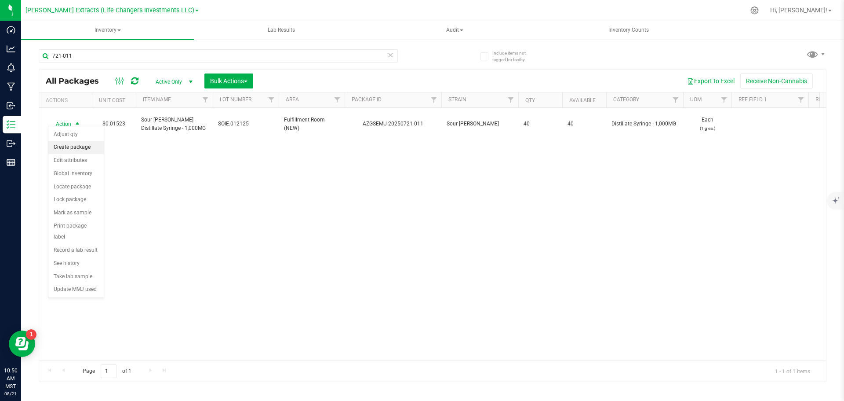
click at [69, 146] on li "Create package" at bounding box center [75, 147] width 55 height 13
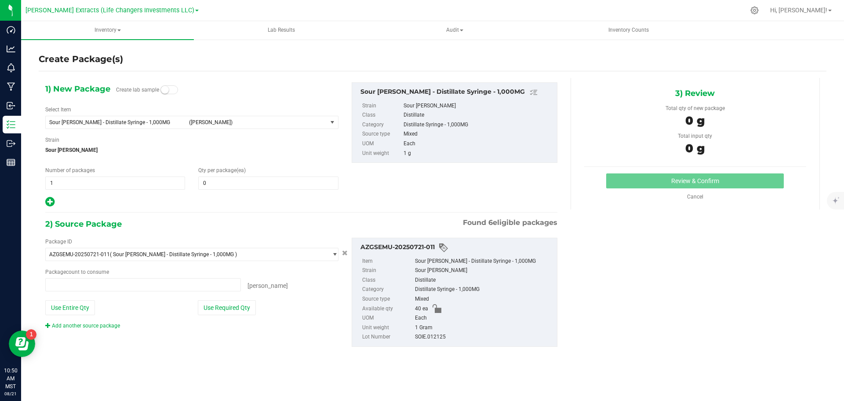
type input "0 ea"
drag, startPoint x: 57, startPoint y: 178, endPoint x: 48, endPoint y: 177, distance: 8.5
click at [48, 177] on span "1 1" at bounding box center [115, 182] width 140 height 13
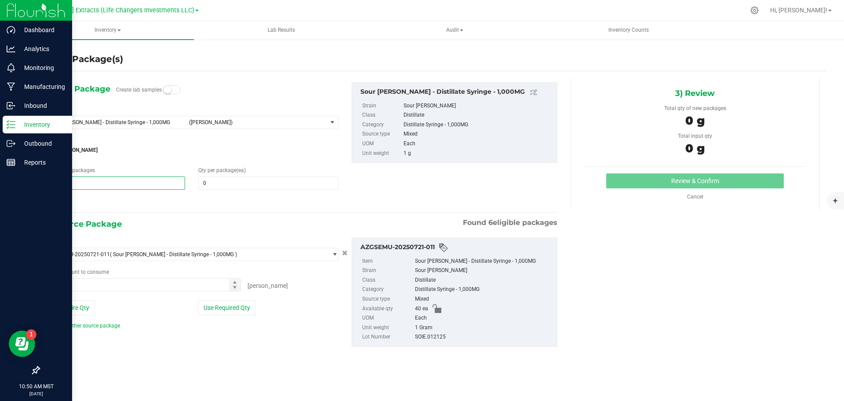
type input "4"
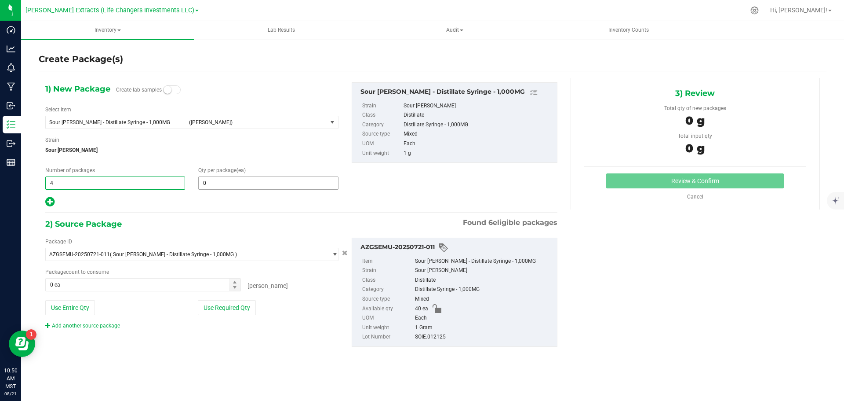
type input "4"
click at [204, 181] on span "0 0" at bounding box center [268, 182] width 140 height 13
type input "10"
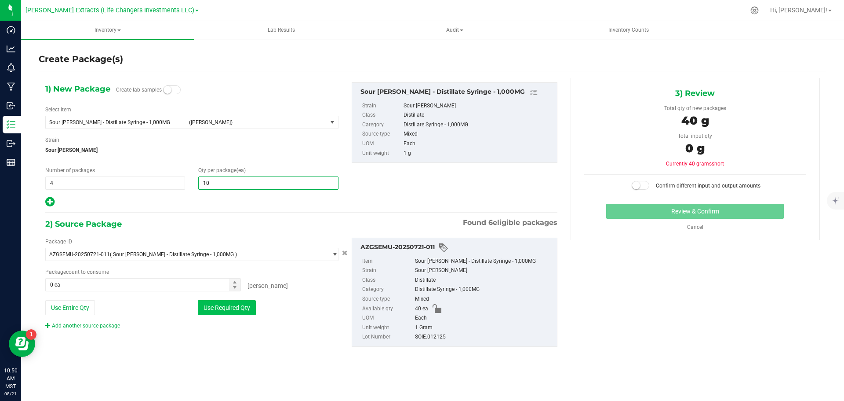
type input "10"
click at [223, 314] on button "Use Required Qty" at bounding box center [227, 307] width 58 height 15
type input "40 ea"
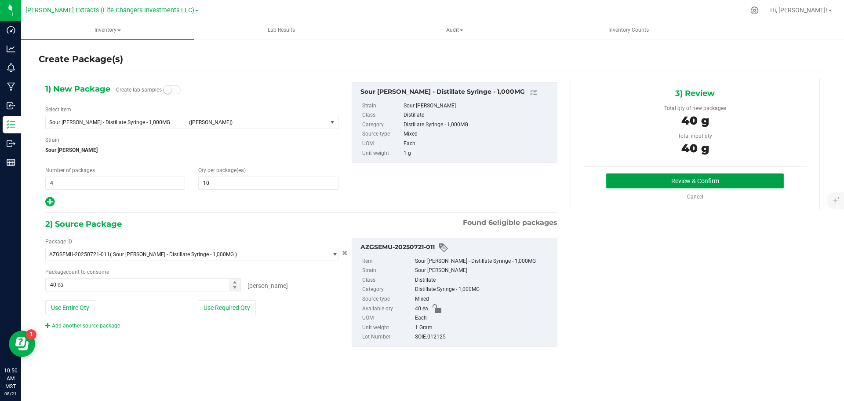
click at [738, 182] on button "Review & Confirm" at bounding box center [695, 180] width 178 height 15
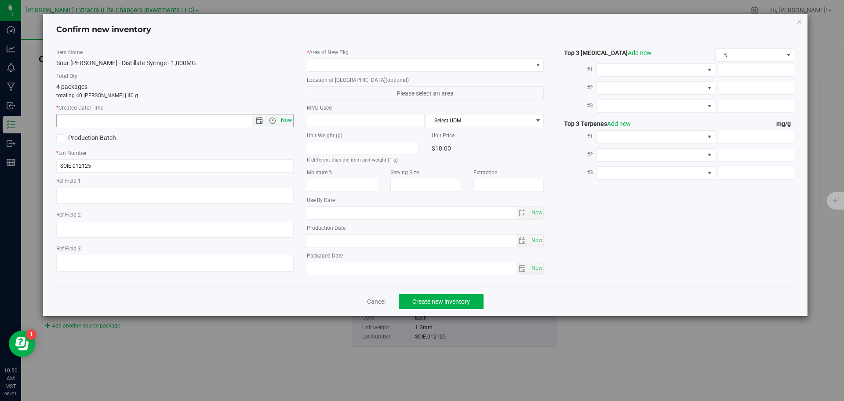
click at [285, 120] on span "Now" at bounding box center [286, 120] width 15 height 13
type input "[DATE] 10:50 AM"
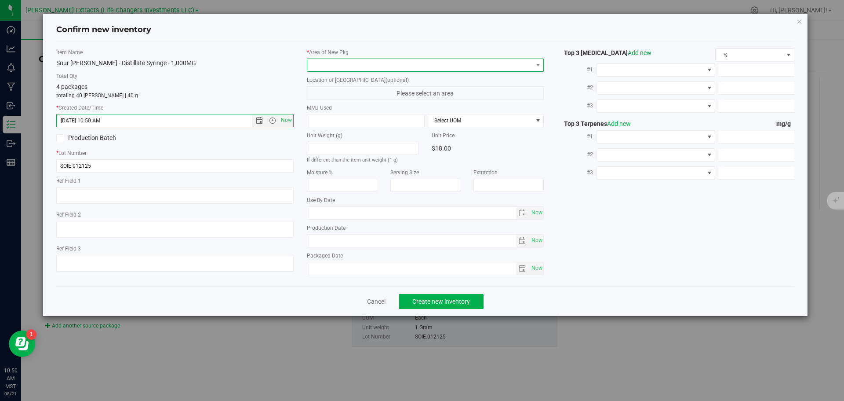
click at [324, 65] on span at bounding box center [420, 65] width 226 height 12
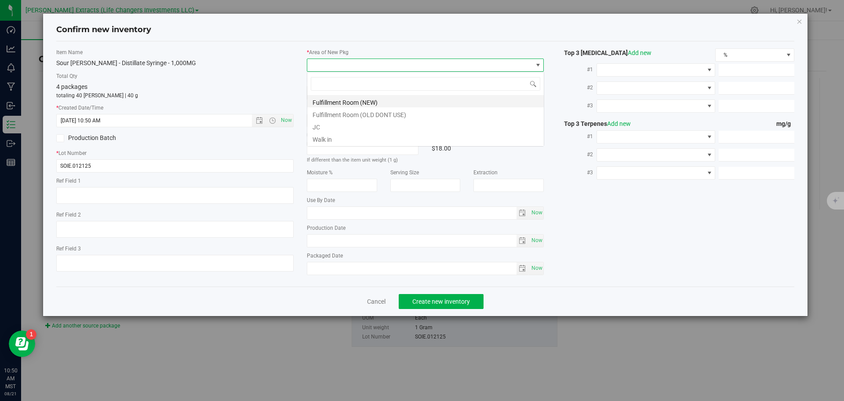
scroll to position [13, 237]
click at [331, 102] on li "Fulfillment Room (NEW)" at bounding box center [425, 101] width 237 height 12
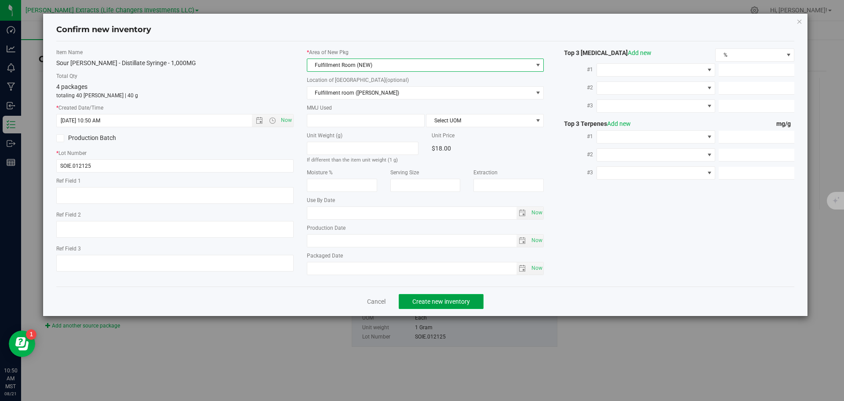
click at [441, 296] on button "Create new inventory" at bounding box center [441, 301] width 85 height 15
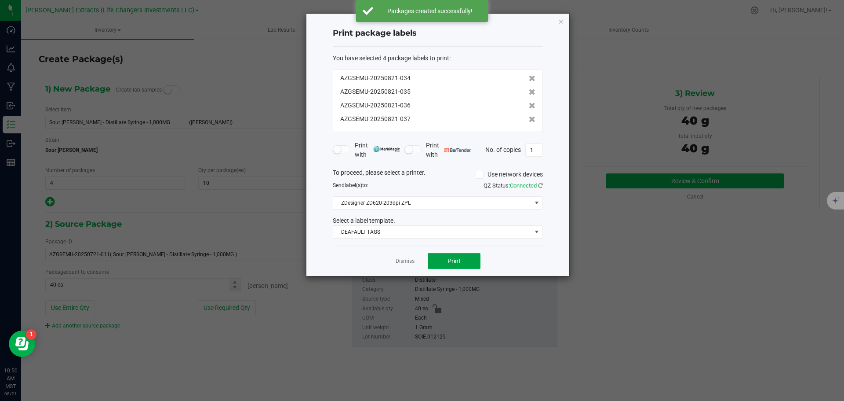
click at [452, 260] on span "Print" at bounding box center [454, 260] width 13 height 7
click at [561, 22] on icon "button" at bounding box center [561, 21] width 6 height 11
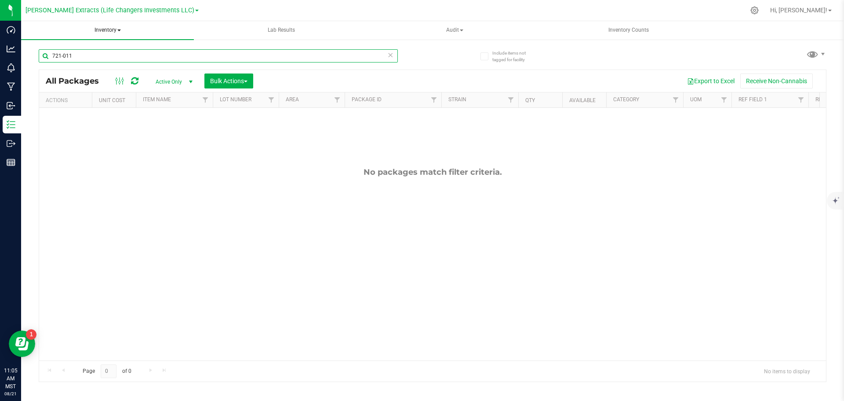
drag, startPoint x: 79, startPoint y: 54, endPoint x: 113, endPoint y: 32, distance: 41.1
click at [4, 46] on div "Dashboard Analytics Monitoring Manufacturing Inbound Inventory Outbound Reports…" at bounding box center [422, 200] width 844 height 401
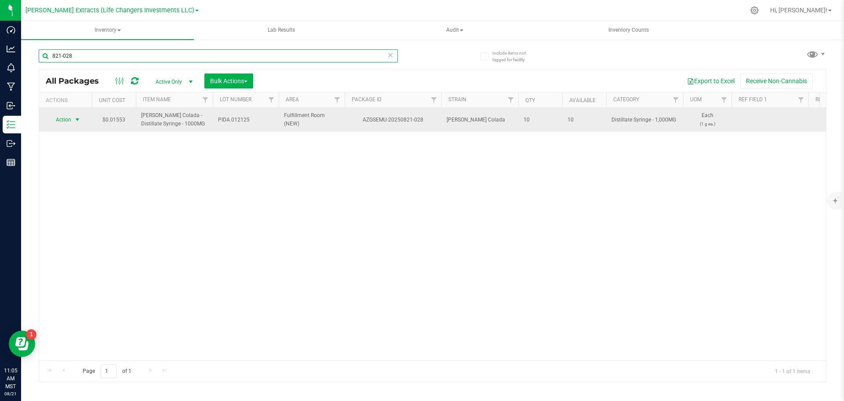
type input "821-028"
click at [61, 116] on span "Action" at bounding box center [60, 119] width 24 height 12
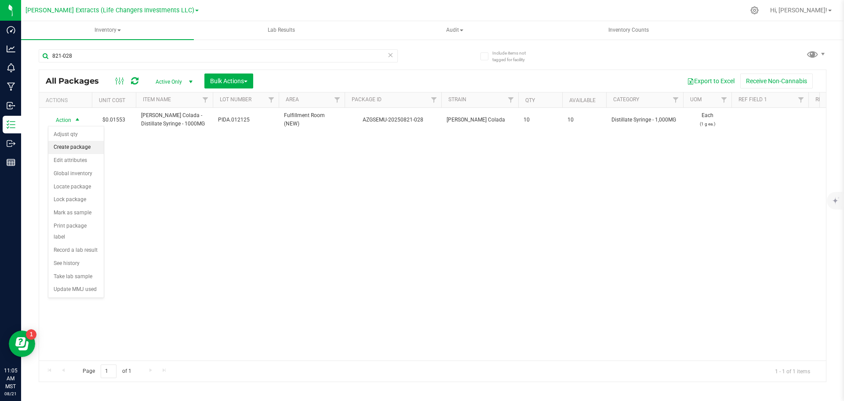
click at [70, 145] on li "Create package" at bounding box center [75, 147] width 55 height 13
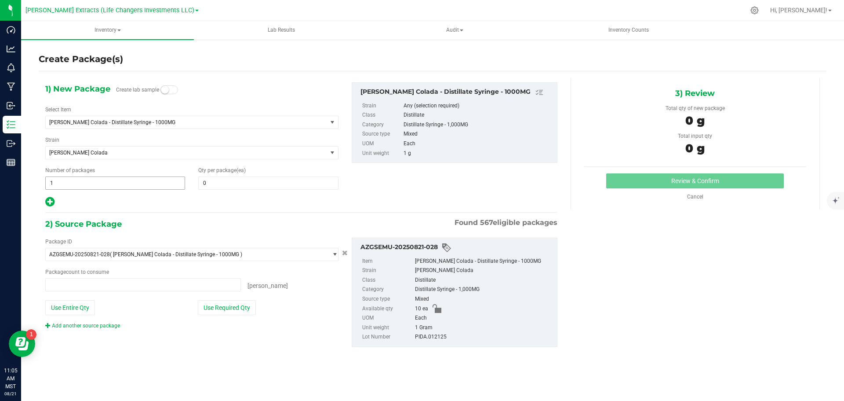
type input "0 ea"
drag, startPoint x: 60, startPoint y: 183, endPoint x: 43, endPoint y: 183, distance: 17.6
click at [43, 183] on div "Number of packages 1 1" at bounding box center [115, 177] width 153 height 23
click at [94, 185] on input "1" at bounding box center [115, 183] width 139 height 12
type input "2"
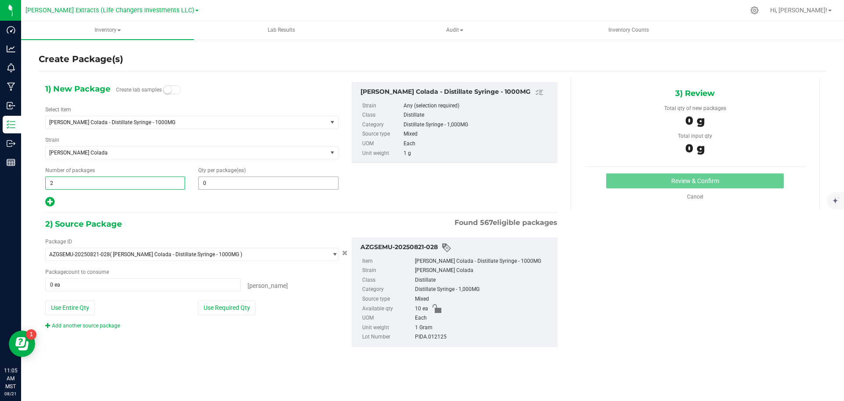
type input "2"
click at [258, 180] on span "0 0" at bounding box center [268, 182] width 140 height 13
type input "5"
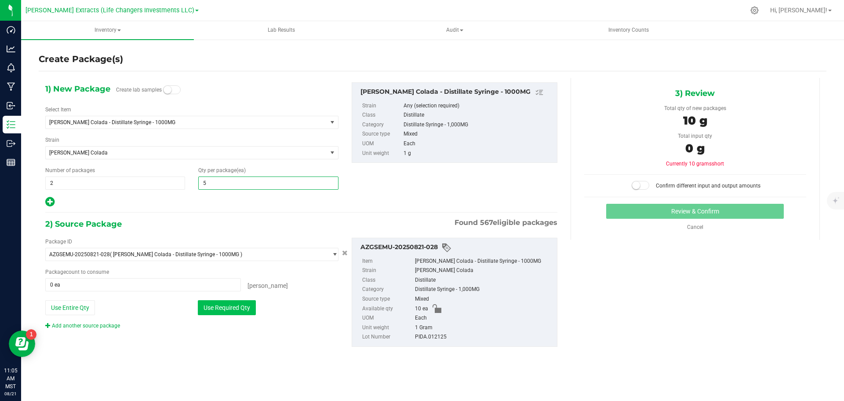
type input "5"
click at [233, 304] on button "Use Required Qty" at bounding box center [227, 307] width 58 height 15
type input "10 ea"
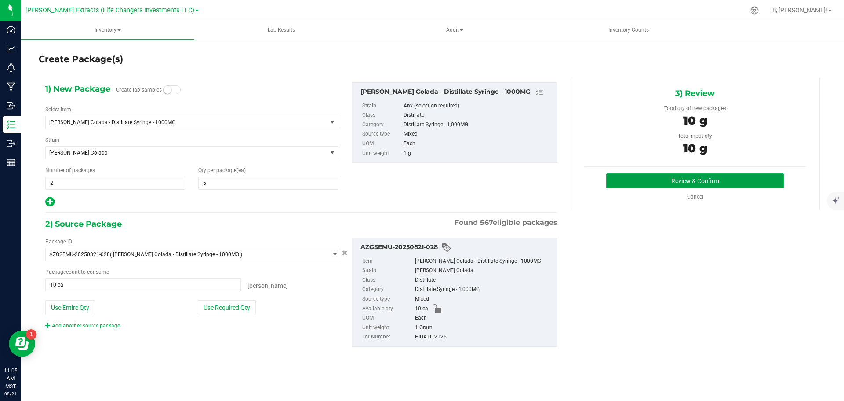
click at [632, 182] on button "Review & Confirm" at bounding box center [695, 180] width 178 height 15
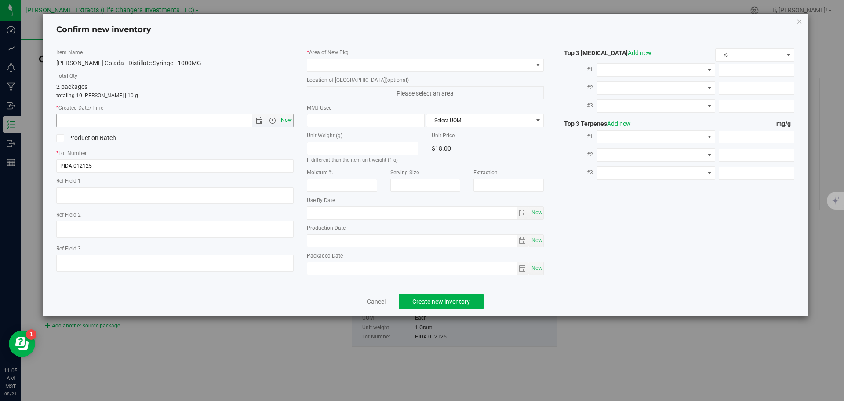
click at [284, 119] on span "Now" at bounding box center [286, 120] width 15 height 13
type input "[DATE] 11:05 AM"
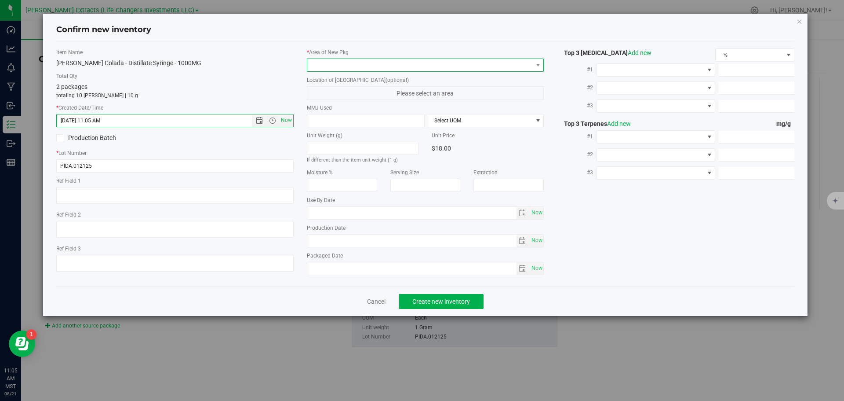
click at [319, 62] on span at bounding box center [420, 65] width 226 height 12
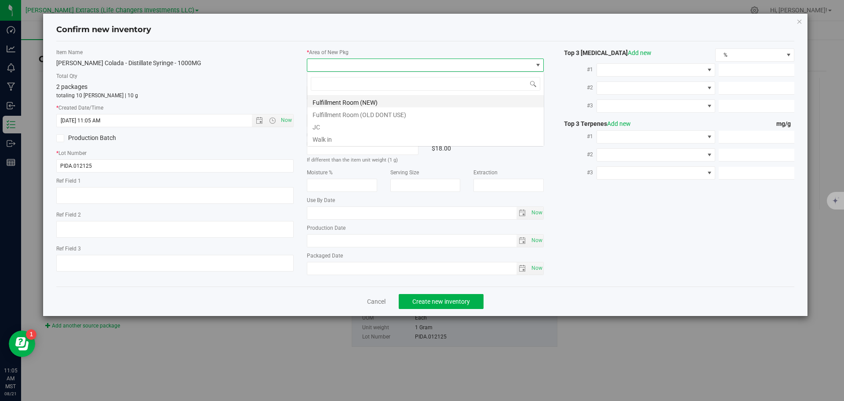
scroll to position [13, 237]
click at [339, 100] on li "Fulfillment Room (NEW)" at bounding box center [425, 101] width 237 height 12
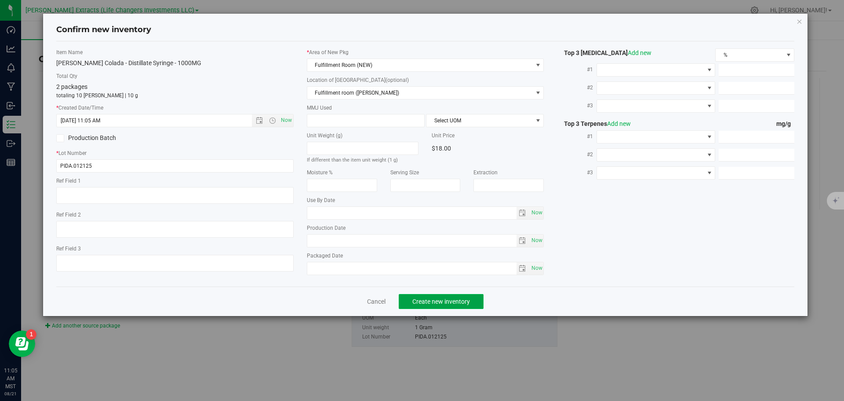
click at [430, 301] on span "Create new inventory" at bounding box center [441, 301] width 58 height 7
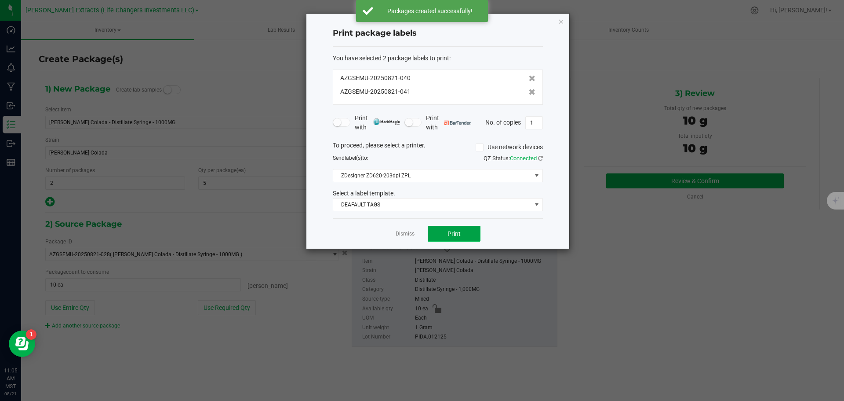
click at [448, 239] on button "Print" at bounding box center [454, 234] width 53 height 16
click at [562, 20] on icon "button" at bounding box center [561, 21] width 6 height 11
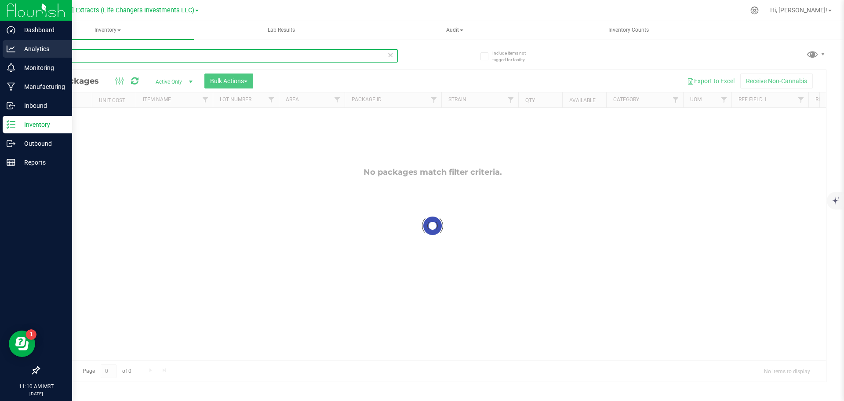
drag, startPoint x: 75, startPoint y: 56, endPoint x: 16, endPoint y: 49, distance: 59.4
click at [16, 49] on div "Dashboard Analytics Monitoring Manufacturing Inbound Inventory Outbound Reports…" at bounding box center [422, 200] width 844 height 401
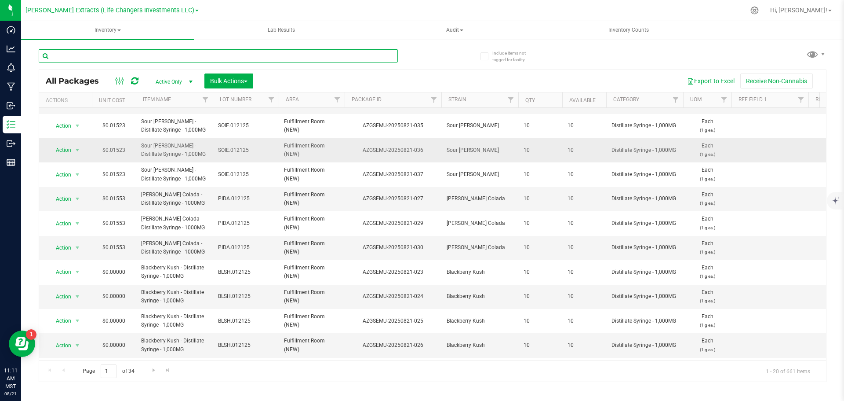
scroll to position [241, 0]
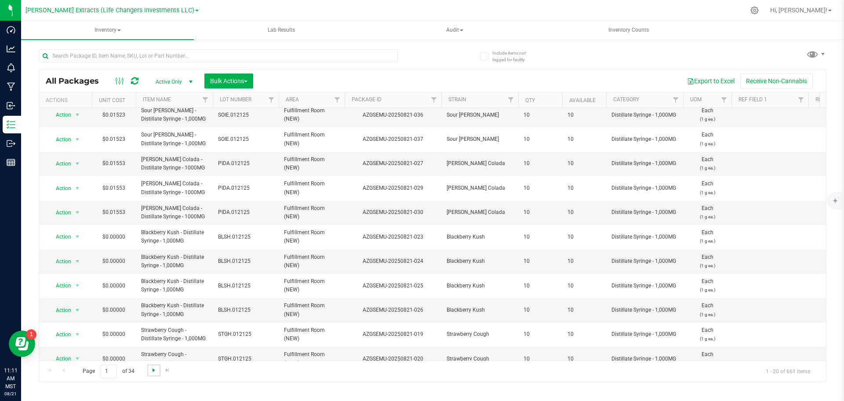
click at [157, 369] on span "Go to the next page" at bounding box center [153, 369] width 7 height 7
